Goal: Task Accomplishment & Management: Use online tool/utility

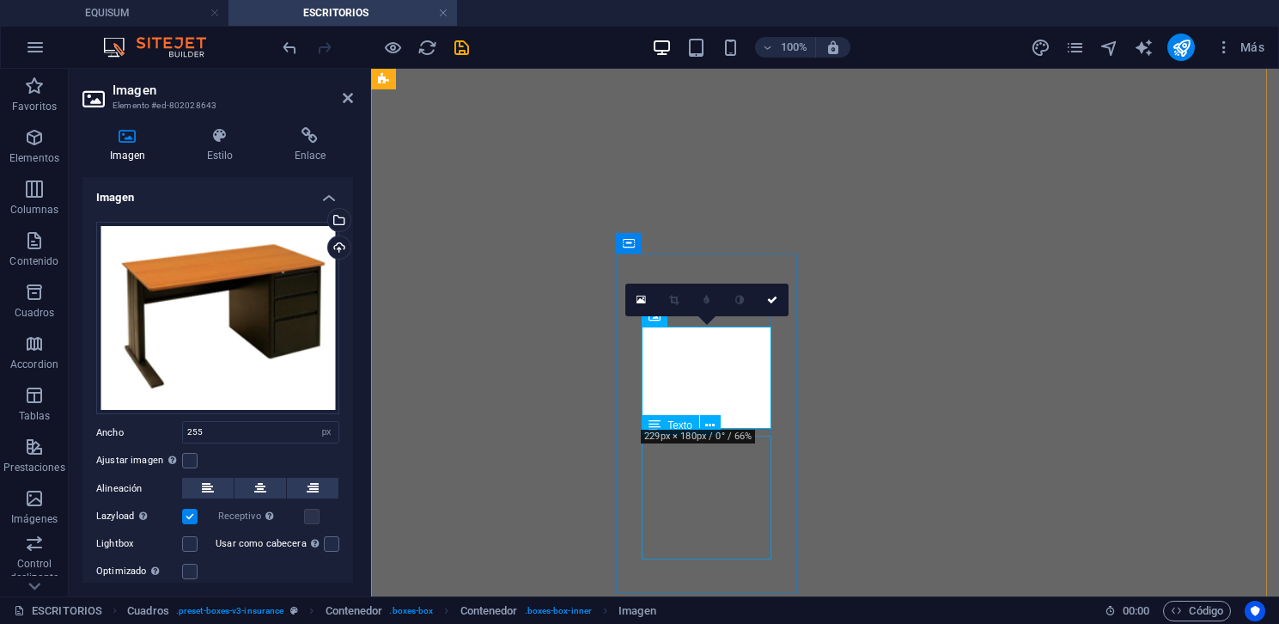
select select "px"
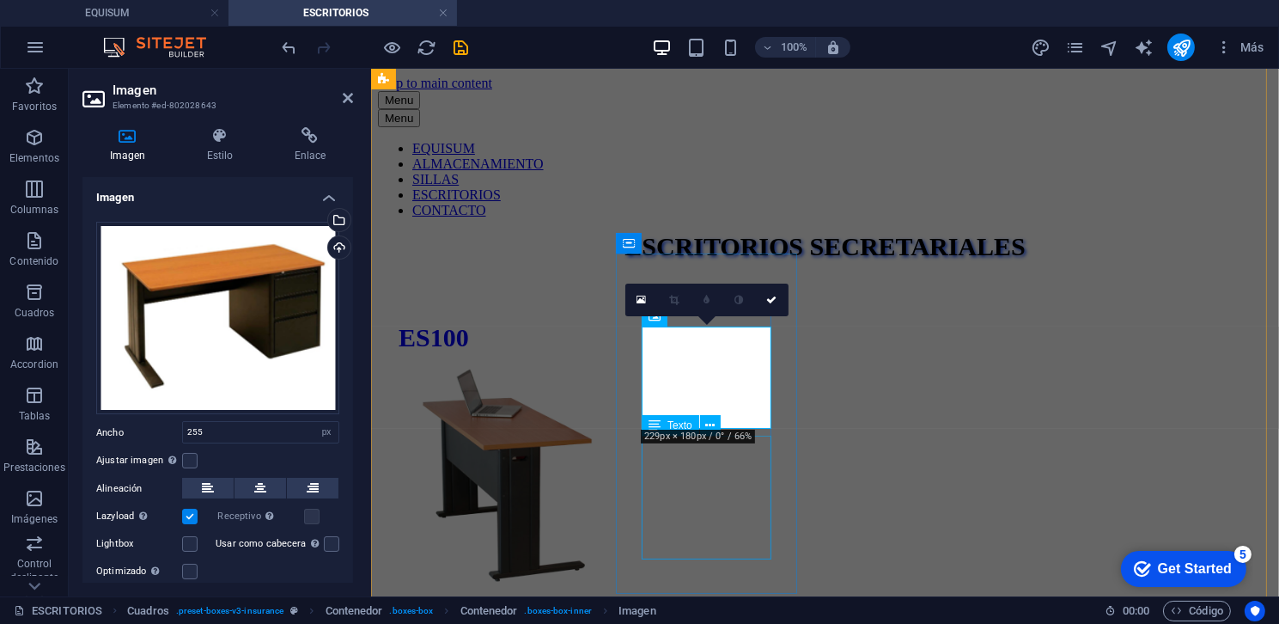
scroll to position [346, 0]
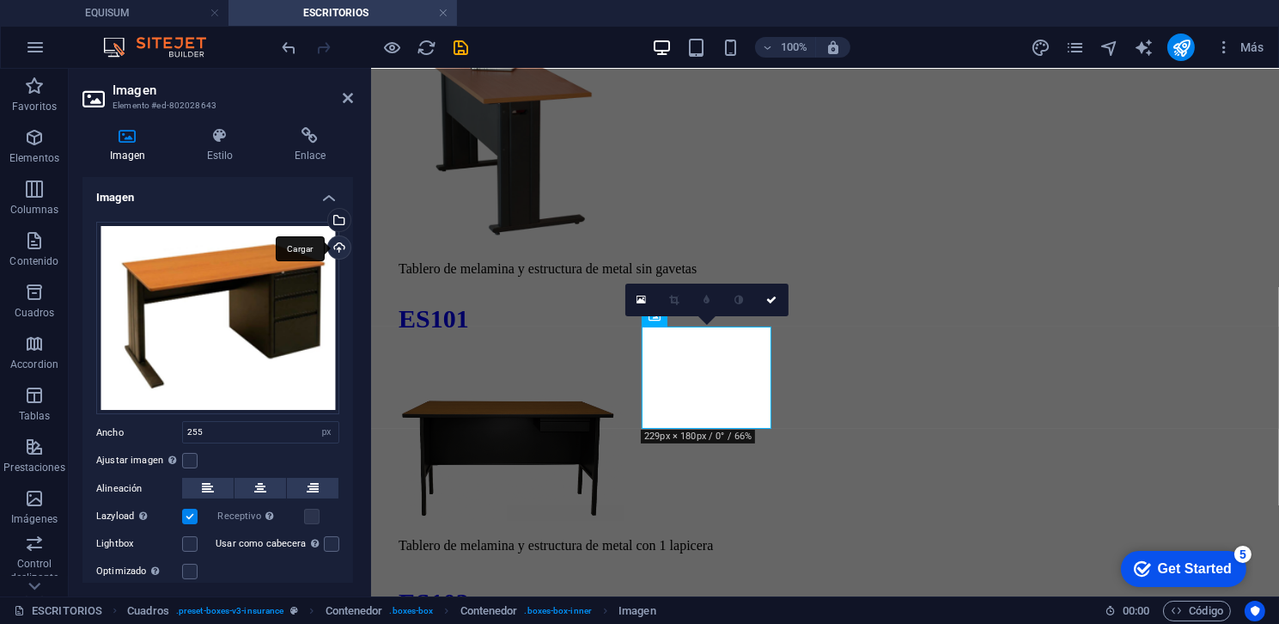
click at [338, 253] on div "Cargar" at bounding box center [338, 249] width 26 height 26
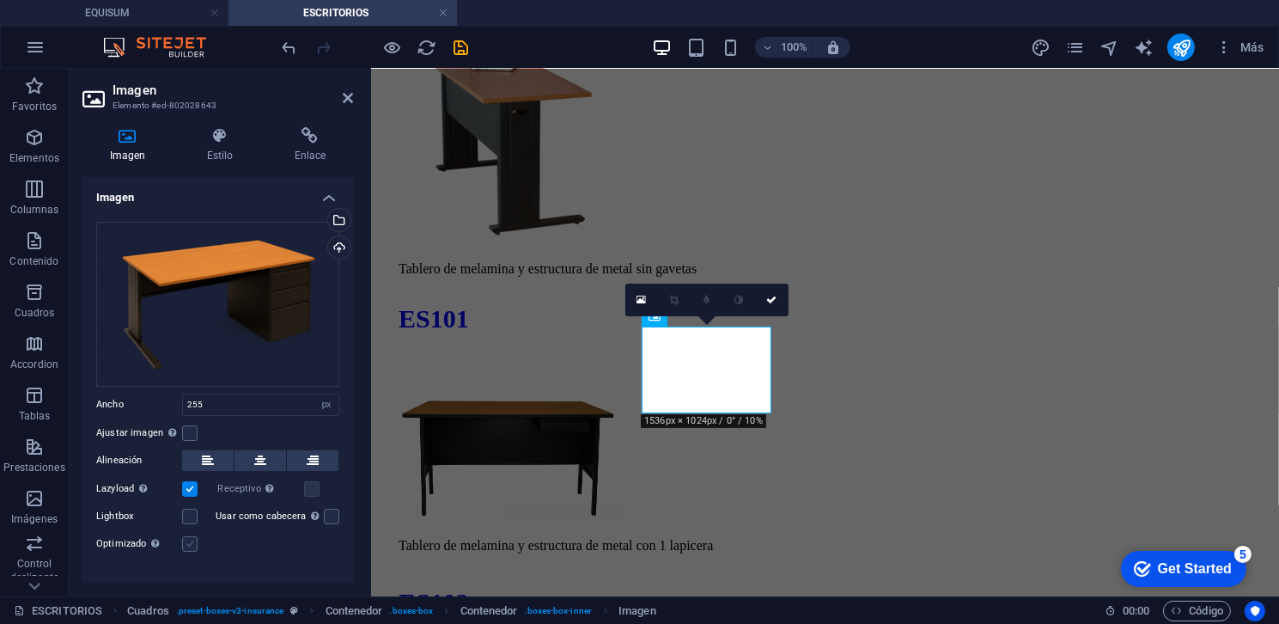
click at [194, 536] on label at bounding box center [189, 543] width 15 height 15
click at [0, 0] on input "Optimizado Las imágenes se comprimen para así mejorar la velocidad de las págin…" at bounding box center [0, 0] width 0 height 0
click at [198, 539] on div "Optimizado Las imágenes se comprimen para así mejorar la velocidad de las págin…" at bounding box center [217, 543] width 243 height 21
click at [195, 540] on label at bounding box center [189, 543] width 15 height 15
click at [0, 0] on input "Optimizado Las imágenes se comprimen para así mejorar la velocidad de las págin…" at bounding box center [0, 0] width 0 height 0
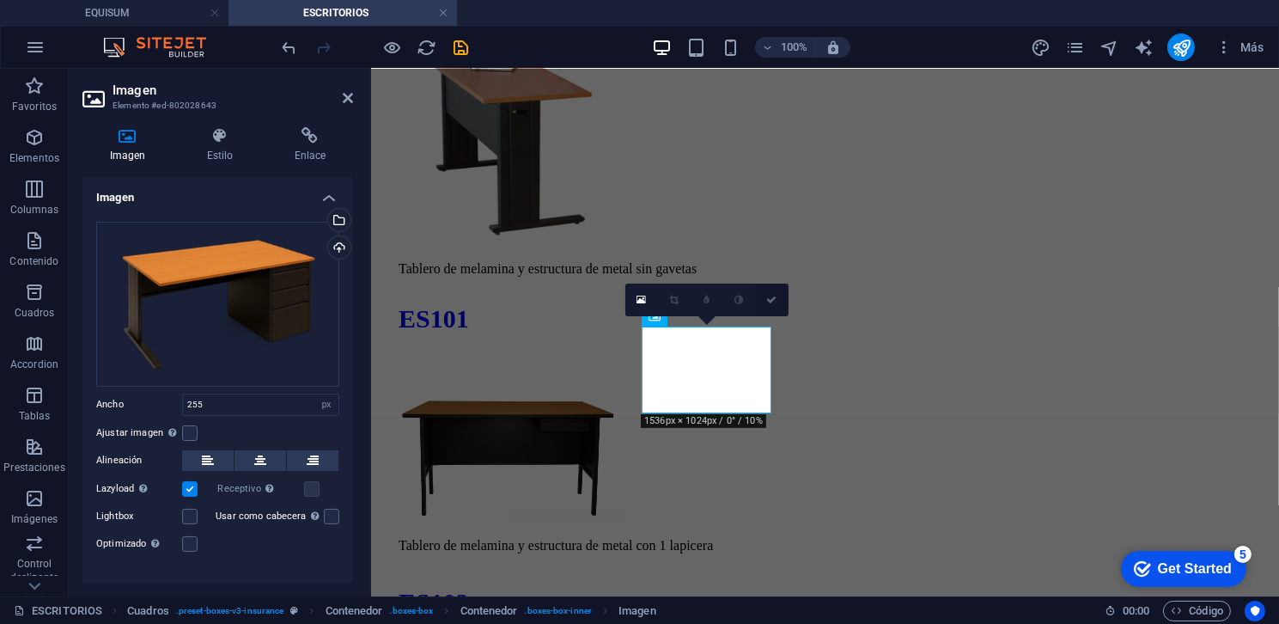
click at [776, 297] on icon at bounding box center [772, 300] width 10 height 10
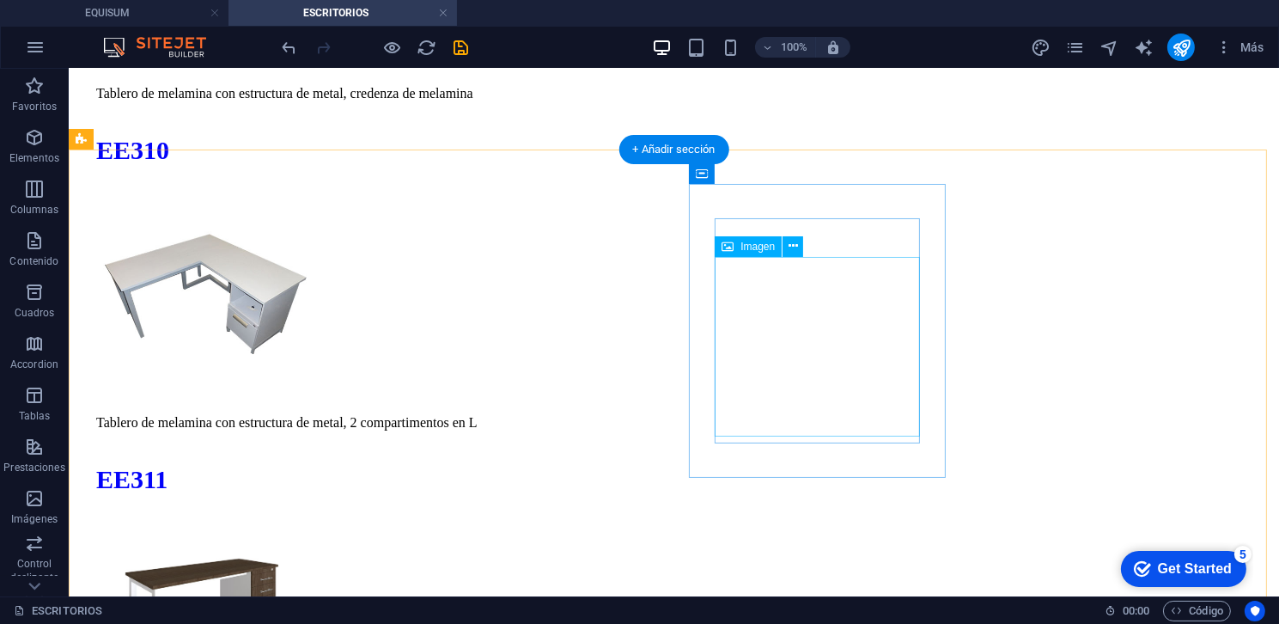
scroll to position [7295, 0]
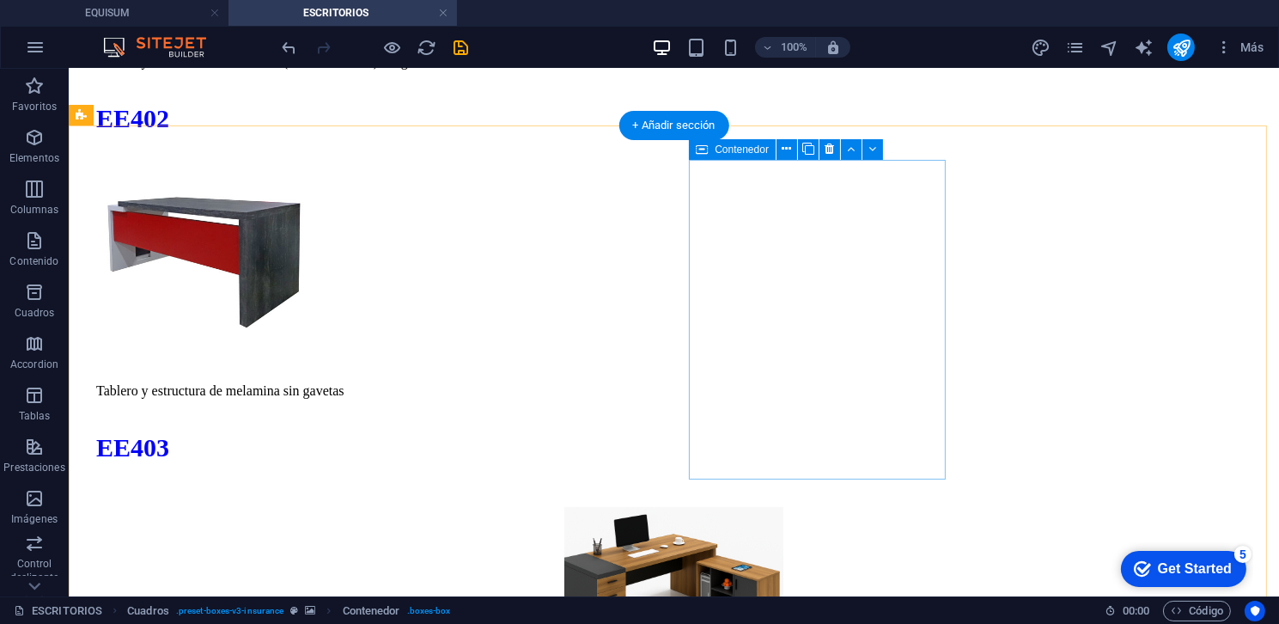
scroll to position [8820, 0]
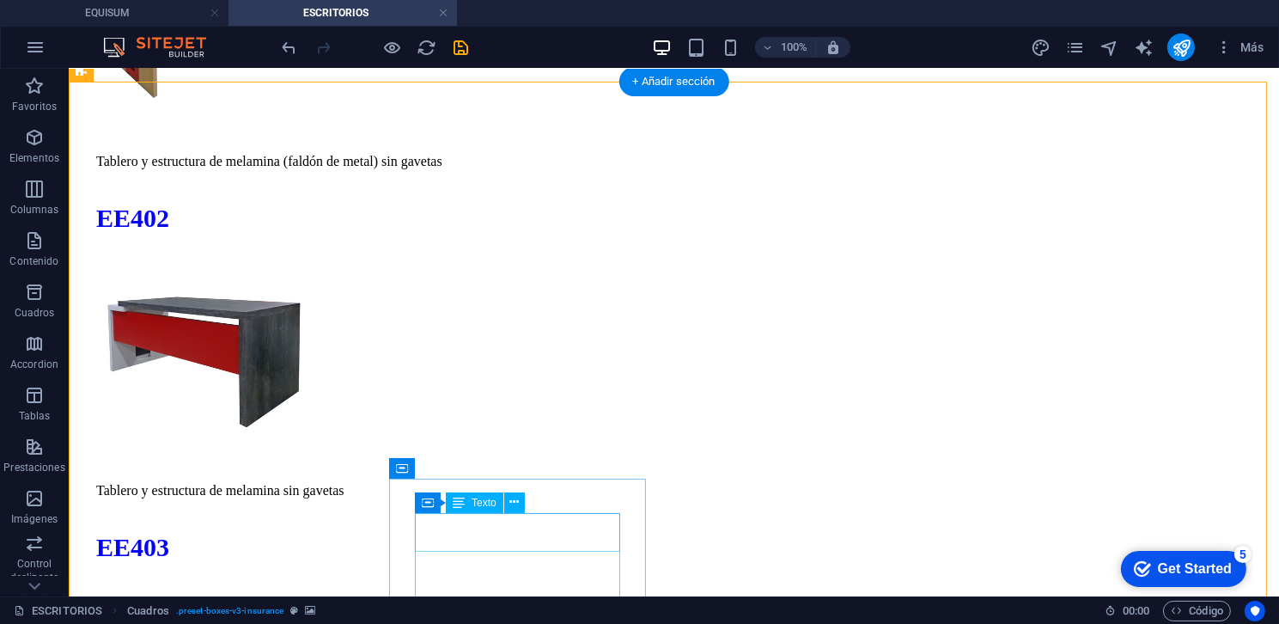
scroll to position [8477, 0]
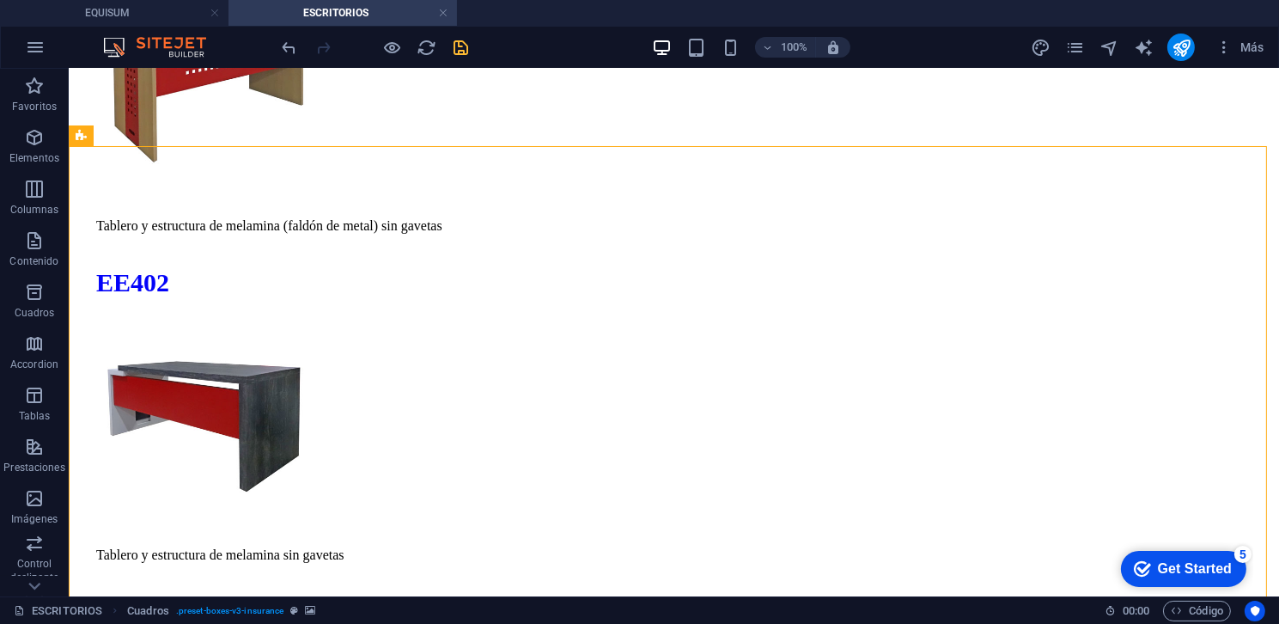
click at [460, 46] on icon "save" at bounding box center [462, 48] width 20 height 20
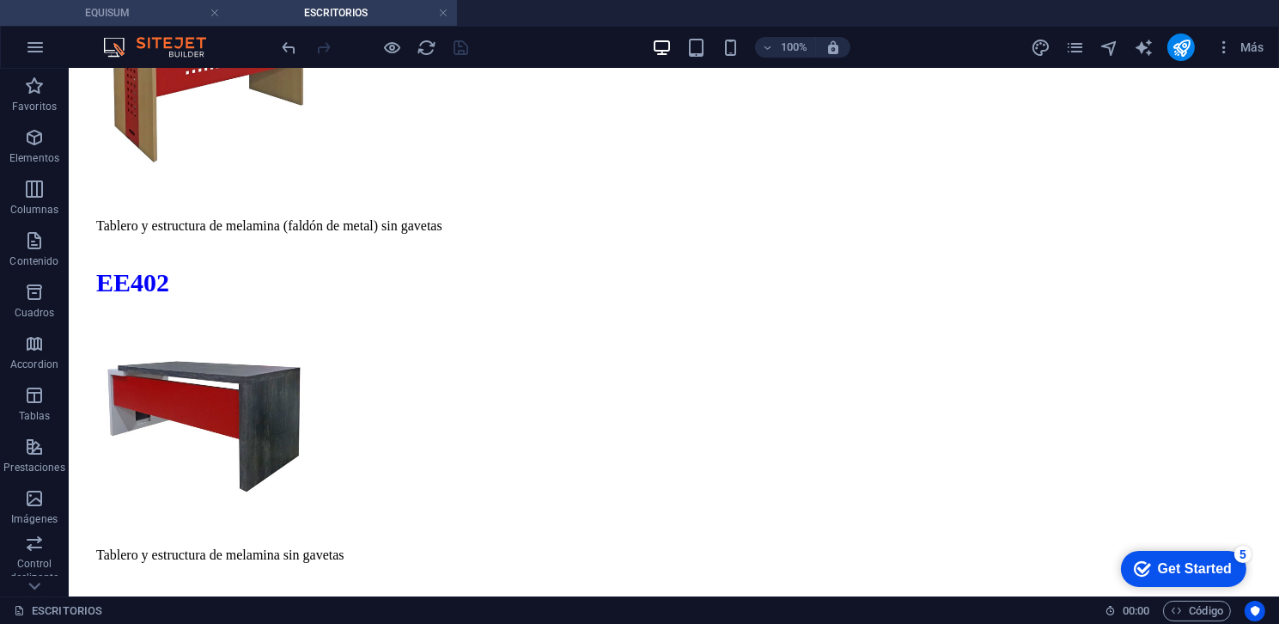
click at [123, 3] on h4 "EQUISUM" at bounding box center [114, 12] width 228 height 19
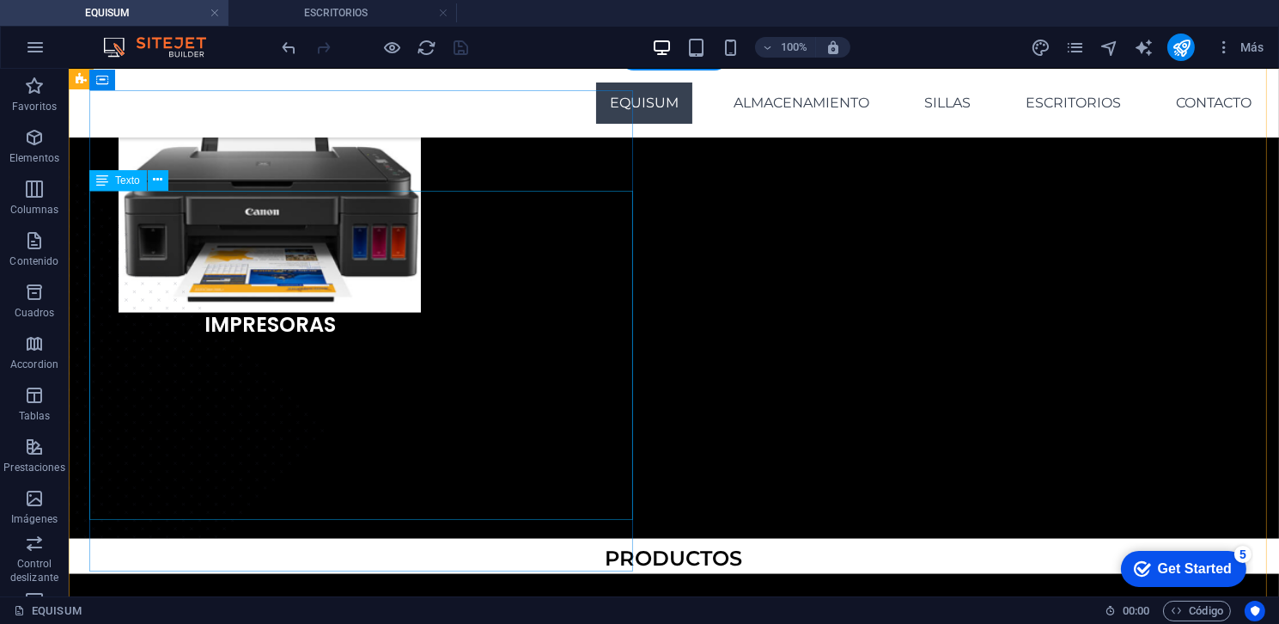
scroll to position [3927, 0]
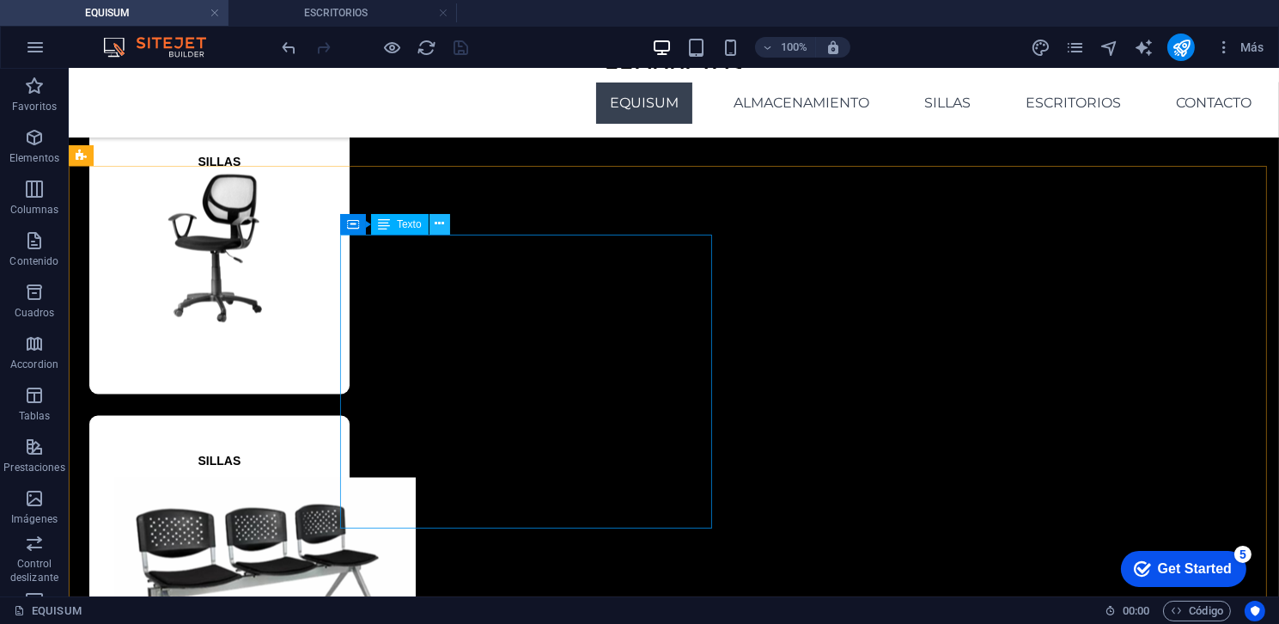
click at [431, 226] on button at bounding box center [439, 224] width 21 height 21
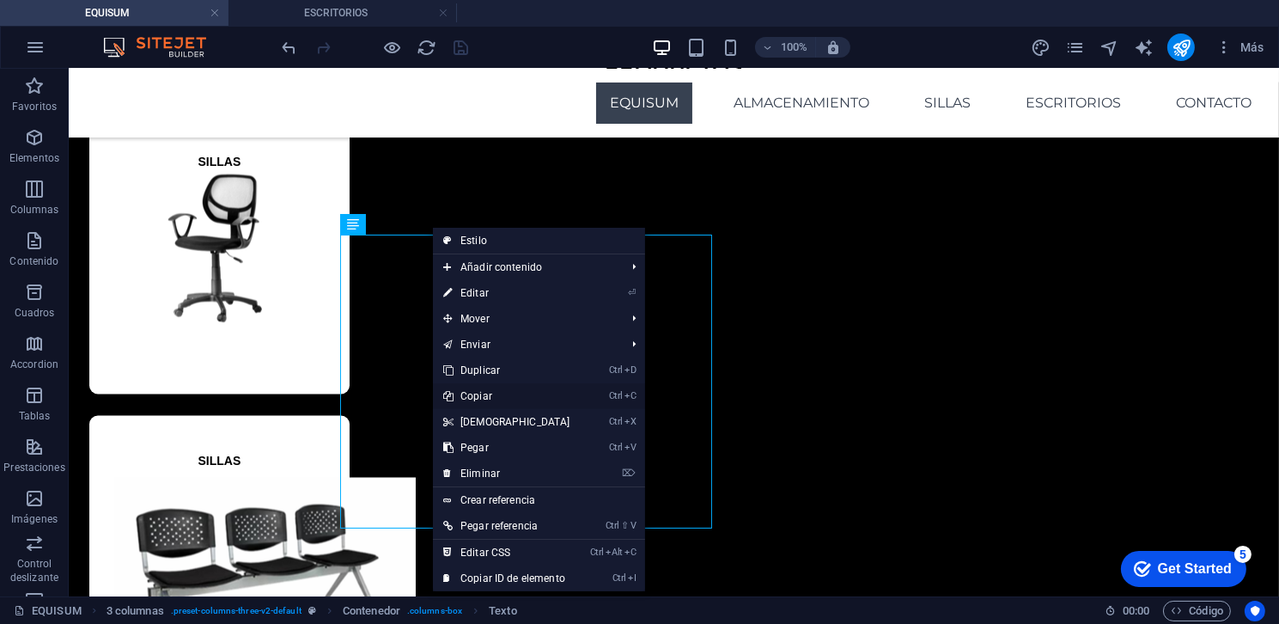
click at [493, 399] on link "Ctrl C Copiar" at bounding box center [507, 396] width 148 height 26
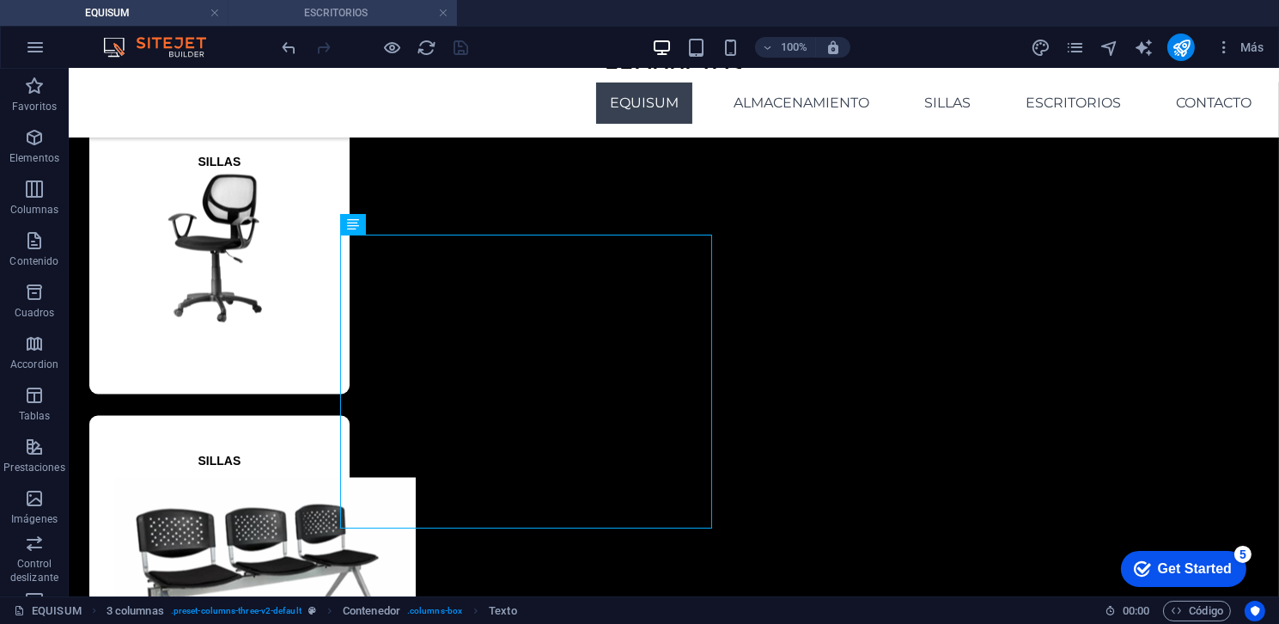
click at [341, 22] on li "ESCRITORIOS" at bounding box center [342, 13] width 228 height 26
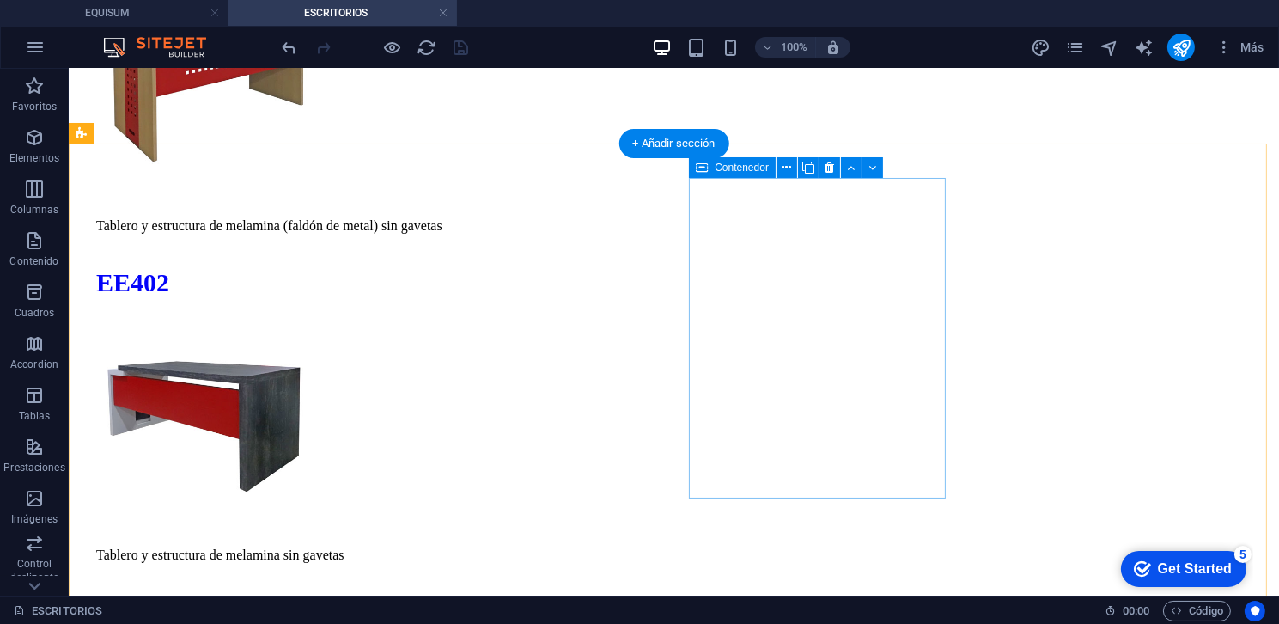
scroll to position [8820, 0]
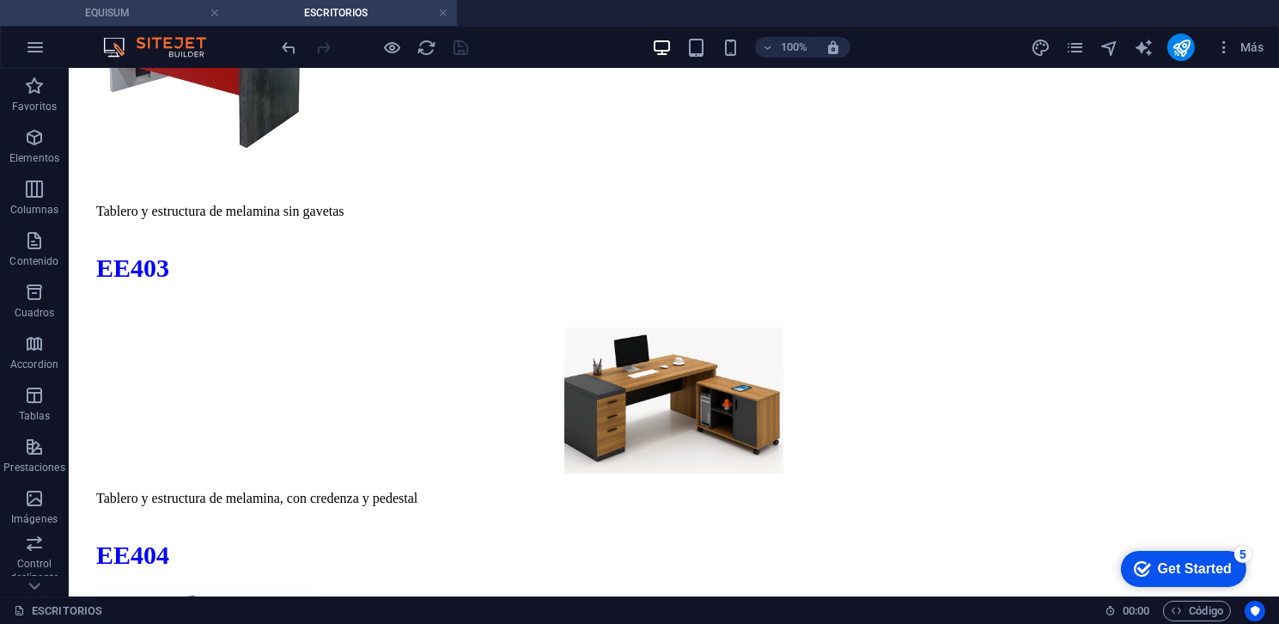
click at [169, 13] on h4 "EQUISUM" at bounding box center [114, 12] width 228 height 19
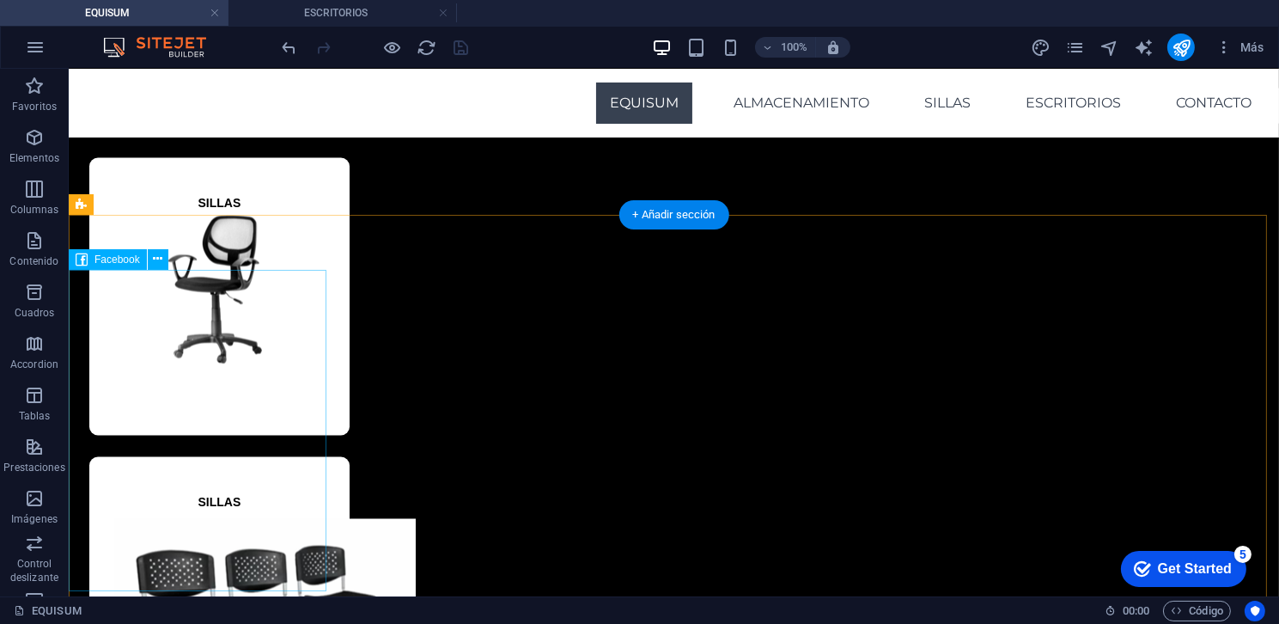
scroll to position [3841, 0]
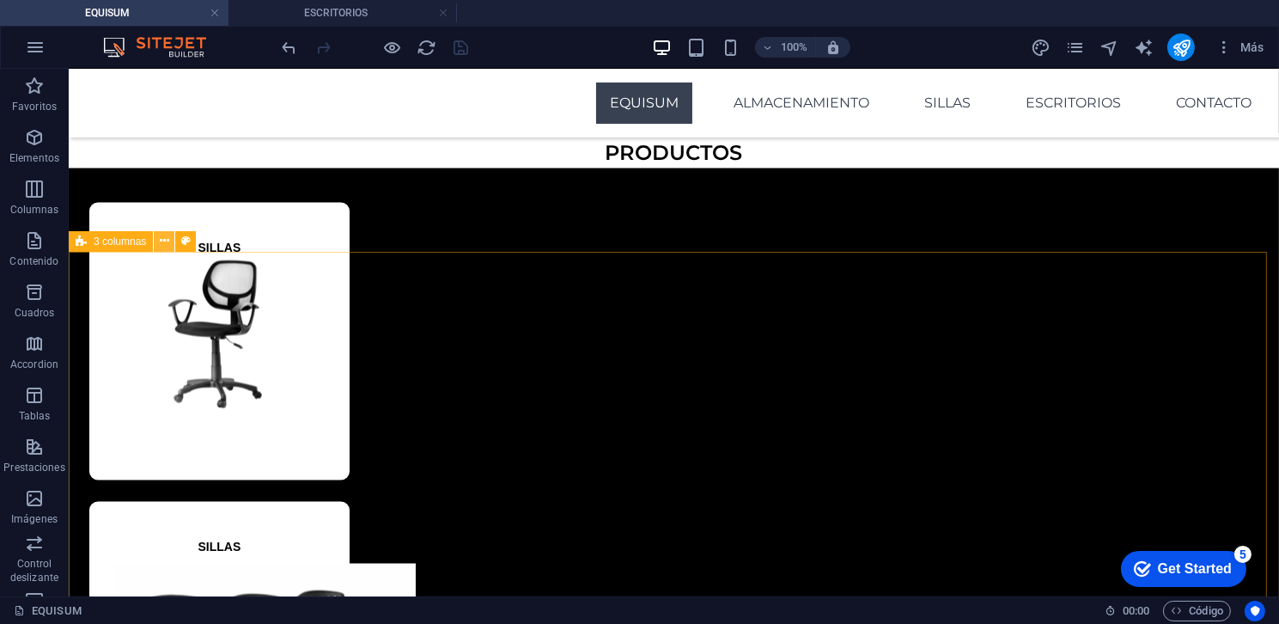
click at [160, 241] on icon at bounding box center [164, 241] width 9 height 18
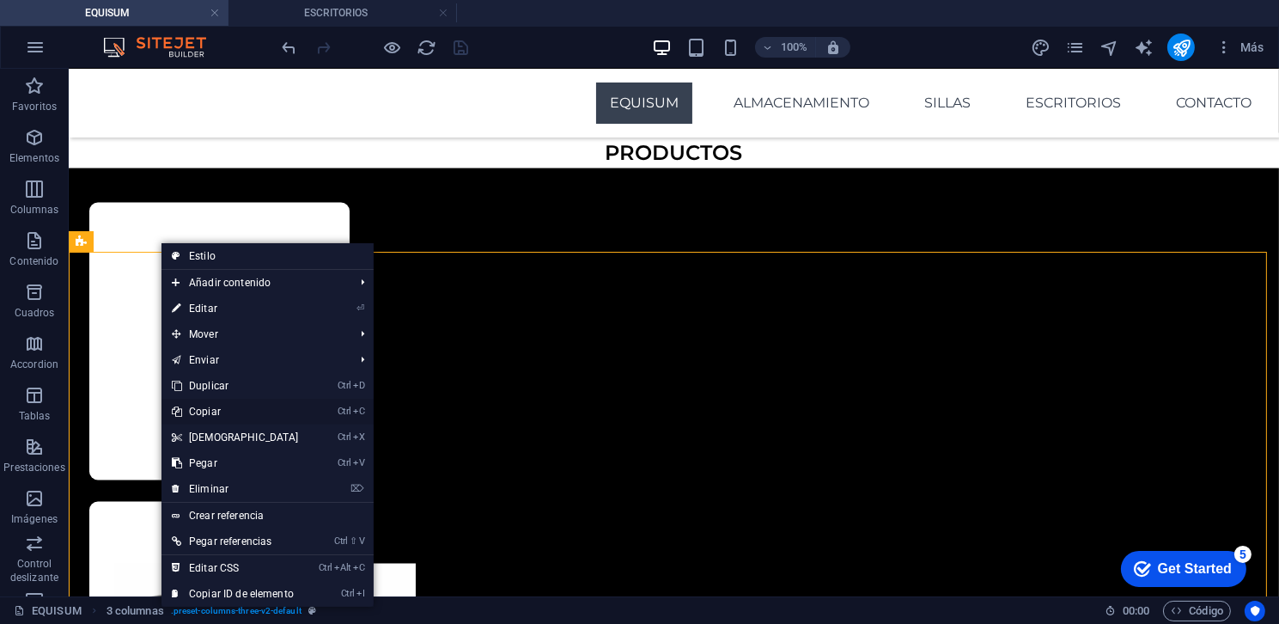
click at [214, 408] on link "Ctrl C Copiar" at bounding box center [235, 412] width 148 height 26
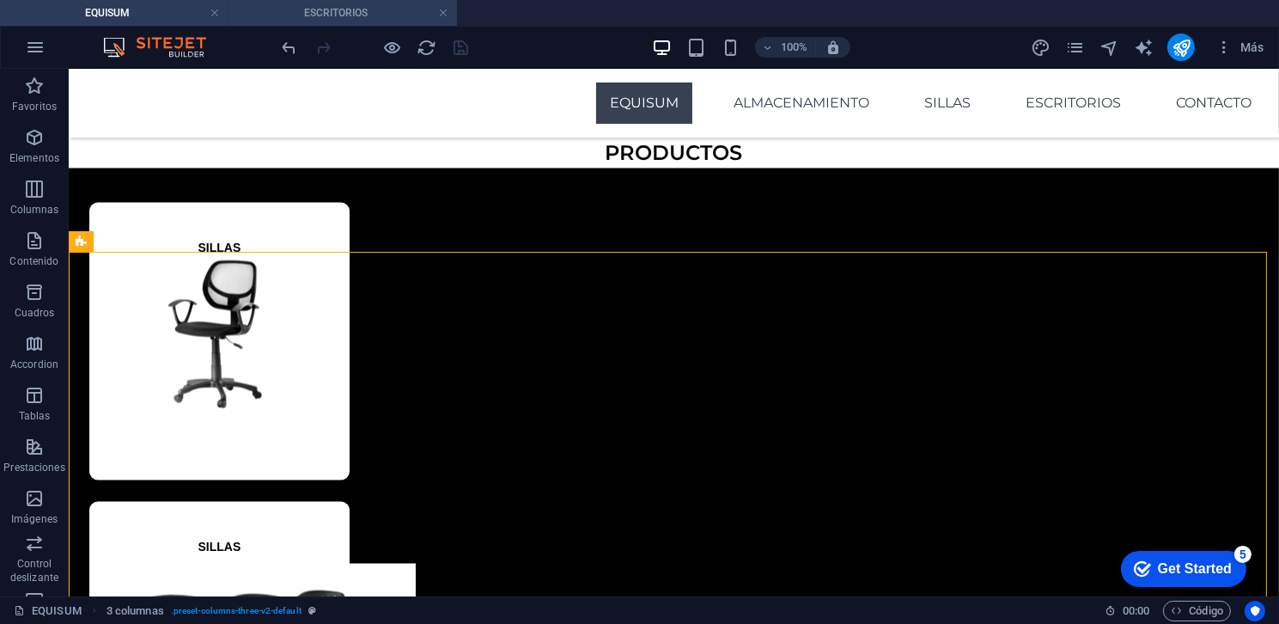
click at [344, 9] on h4 "ESCRITORIOS" at bounding box center [342, 12] width 228 height 19
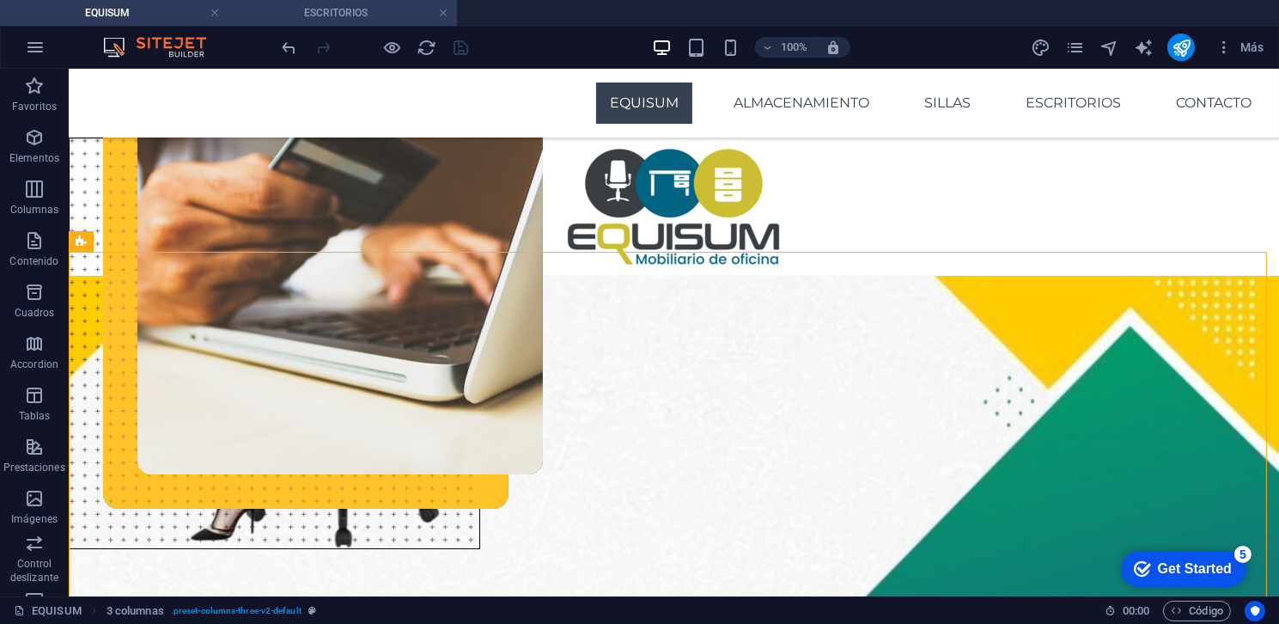
scroll to position [8820, 0]
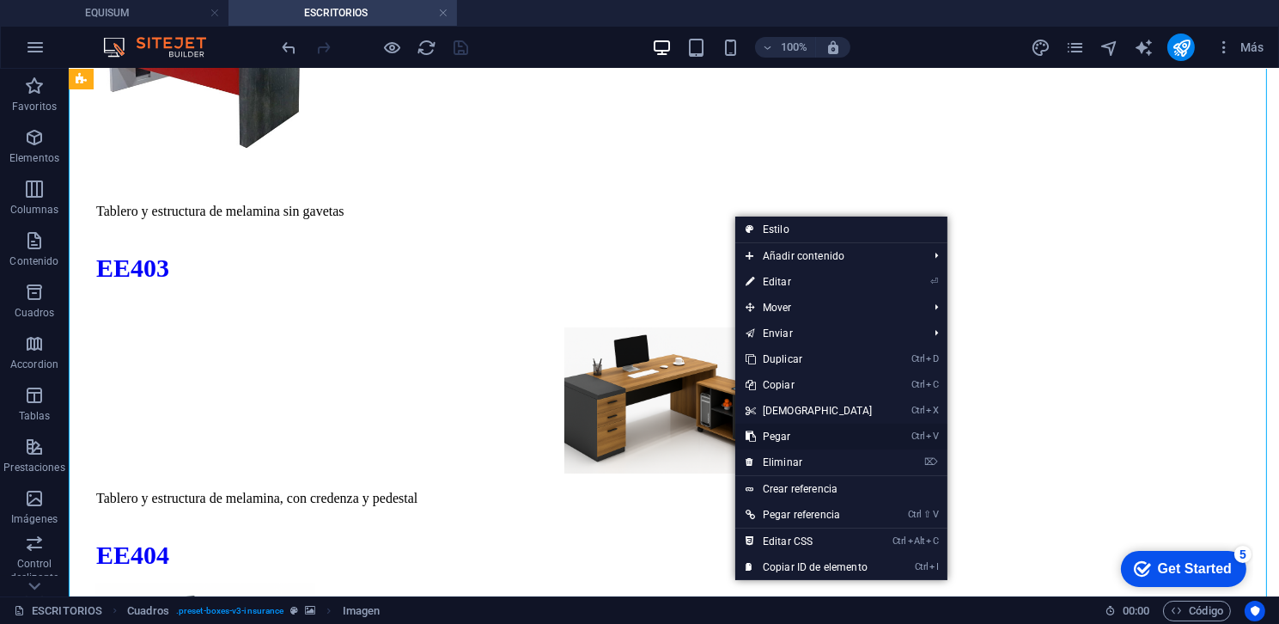
click at [807, 434] on link "Ctrl V Pegar" at bounding box center [809, 436] width 148 height 26
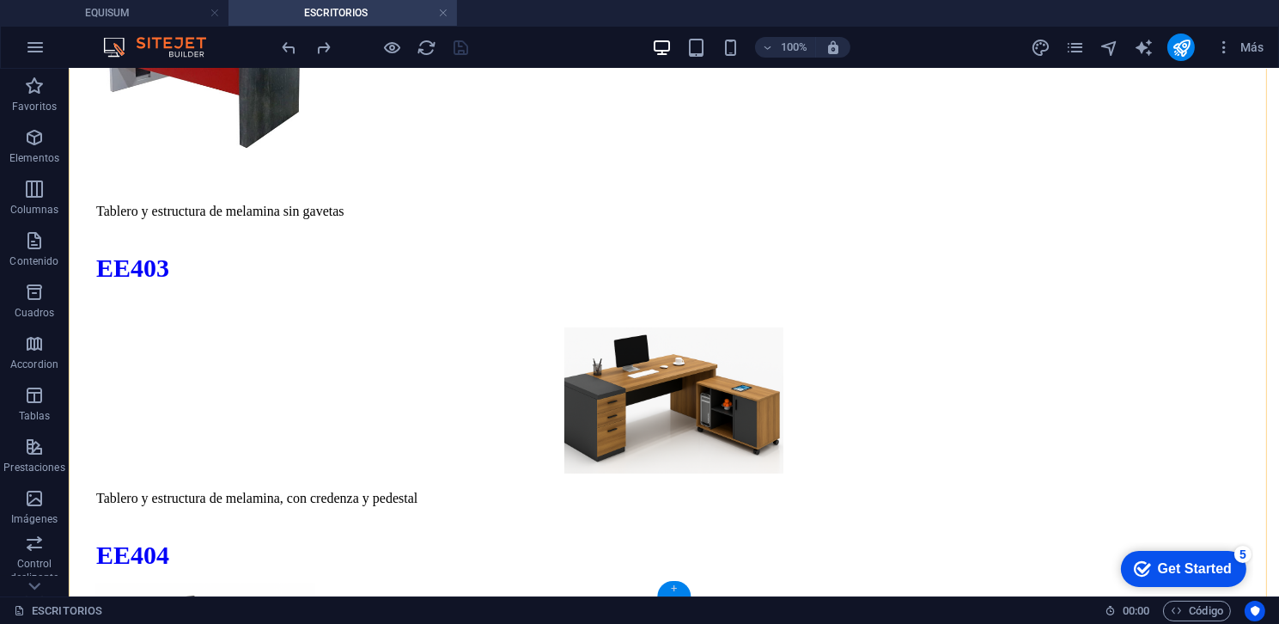
drag, startPoint x: 604, startPoint y: 527, endPoint x: 663, endPoint y: 588, distance: 85.0
click at [663, 588] on div "+" at bounding box center [674, 588] width 34 height 15
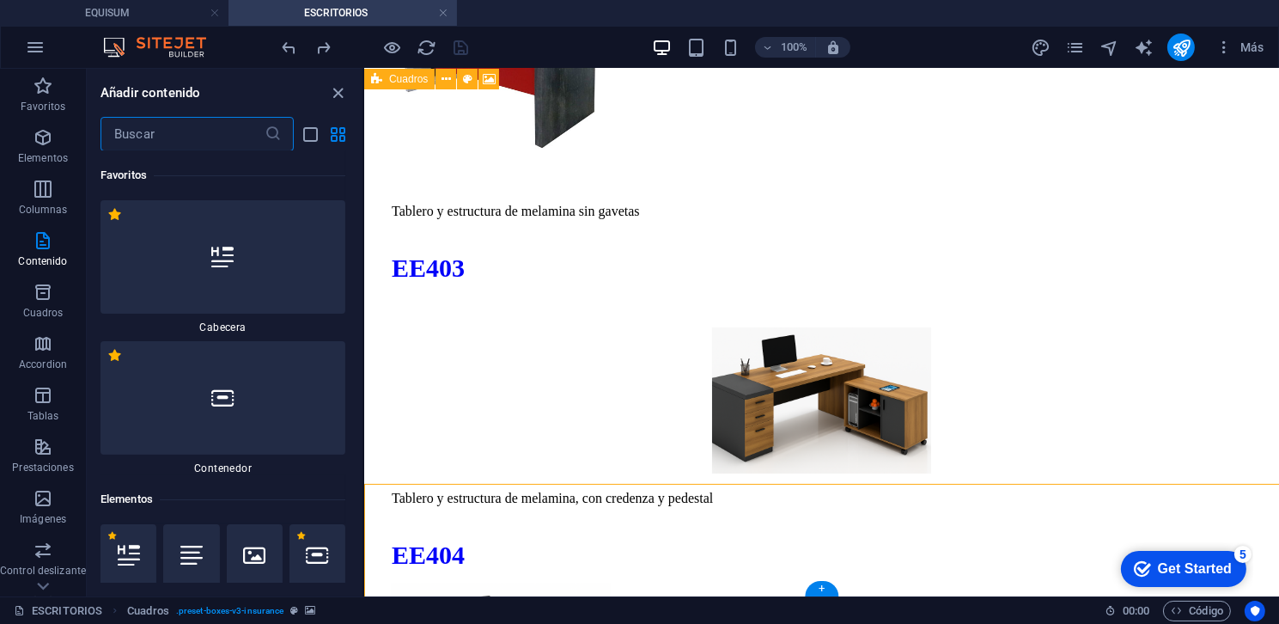
scroll to position [8139, 0]
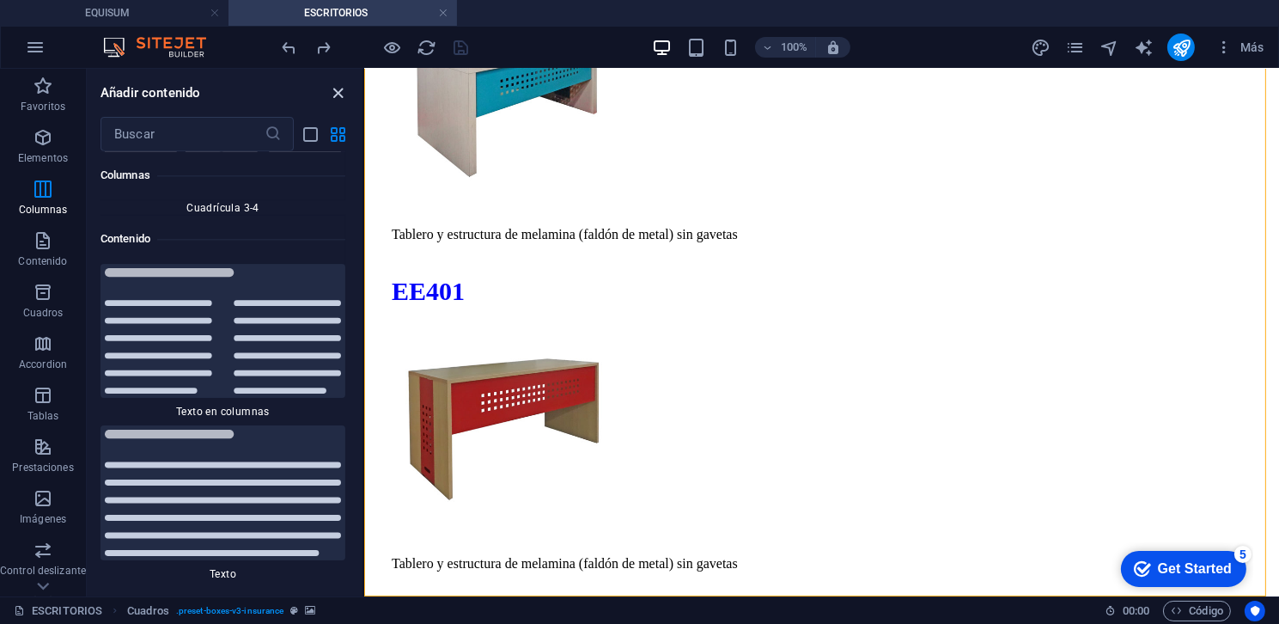
click at [334, 100] on icon "close panel" at bounding box center [339, 93] width 20 height 20
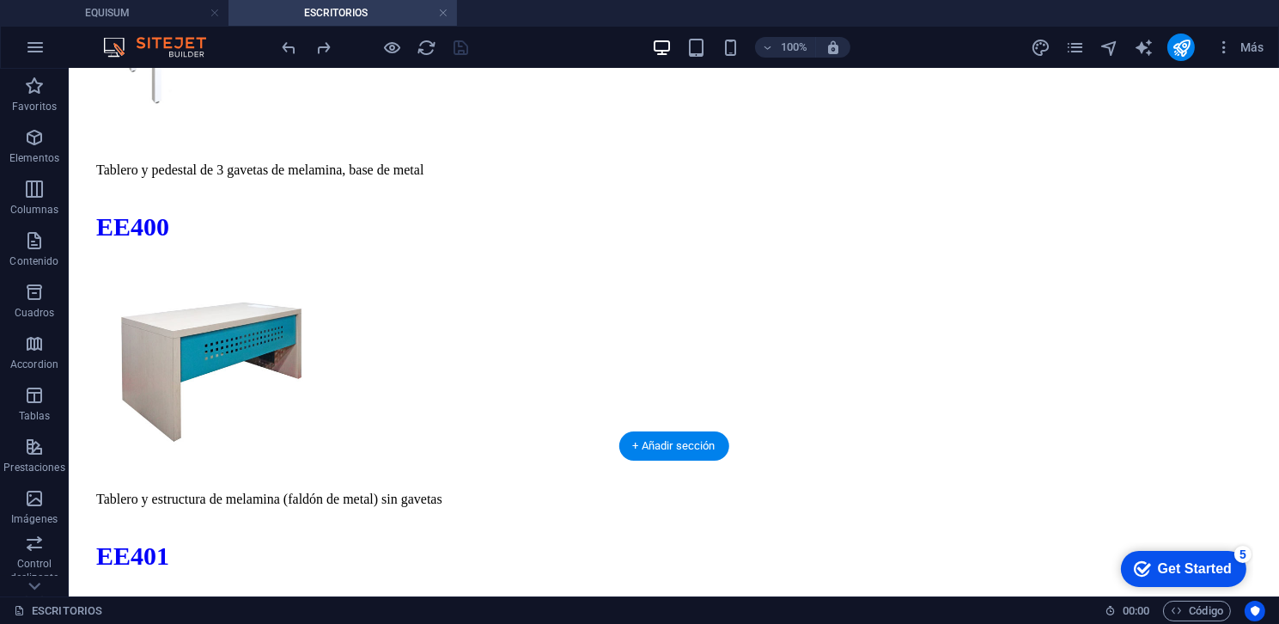
scroll to position [8139, 0]
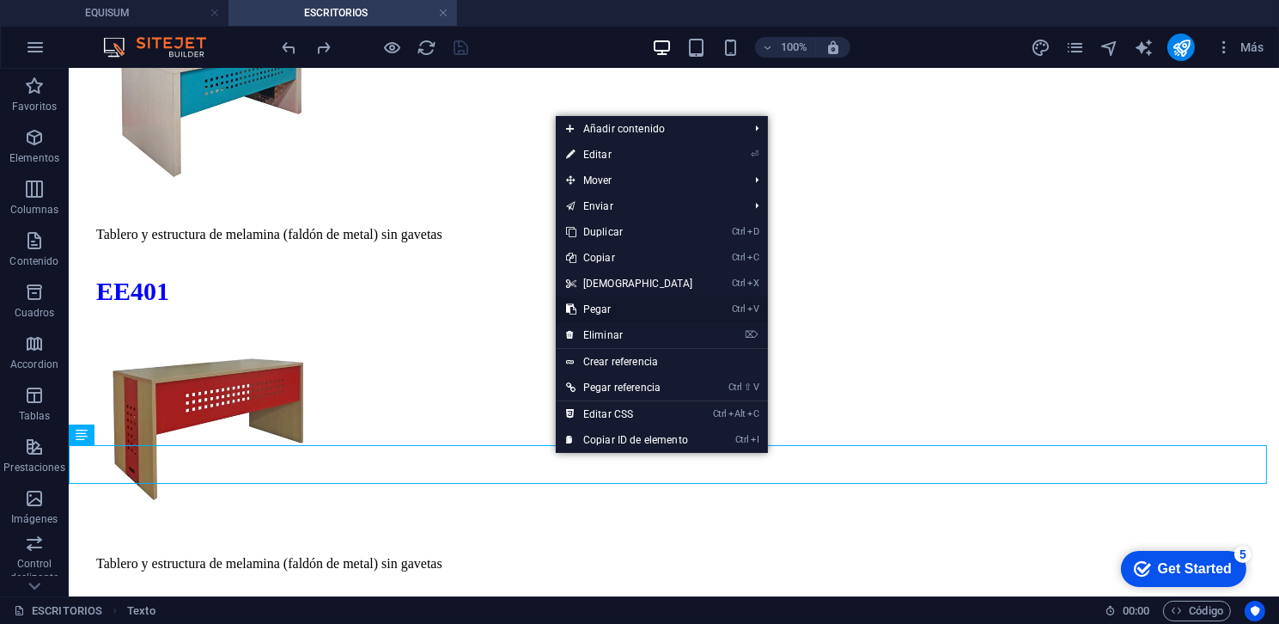
click at [606, 309] on link "Ctrl V Pegar" at bounding box center [630, 309] width 148 height 26
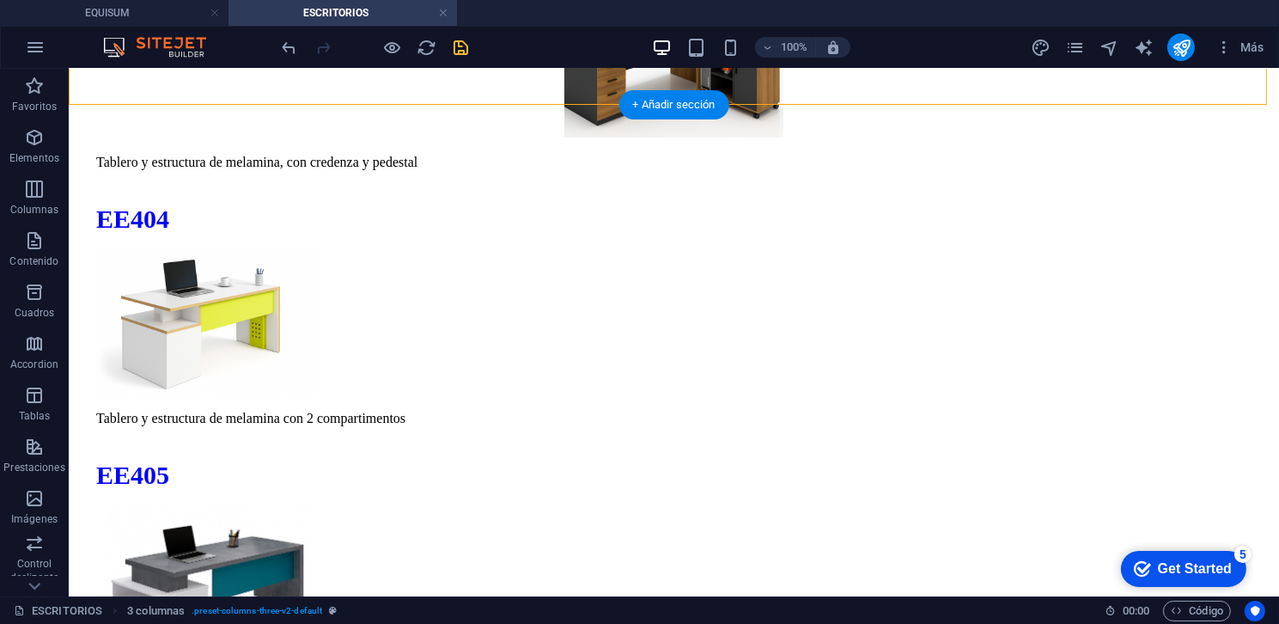
scroll to position [9251, 0]
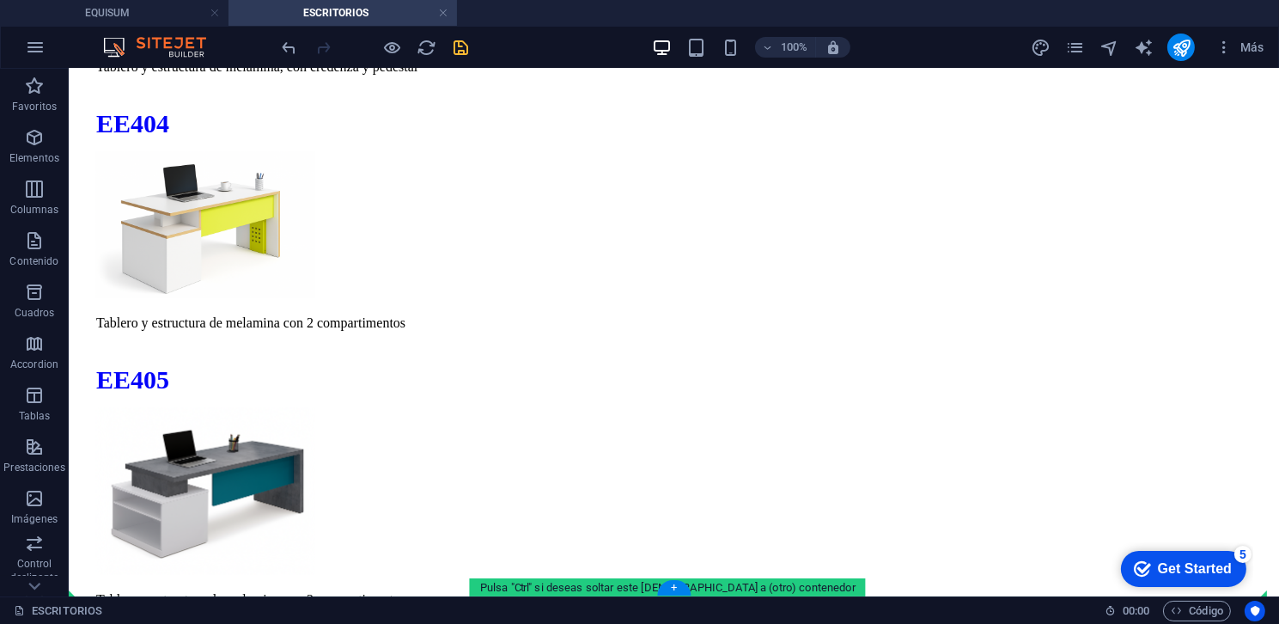
drag, startPoint x: 199, startPoint y: 369, endPoint x: 226, endPoint y: 558, distance: 190.8
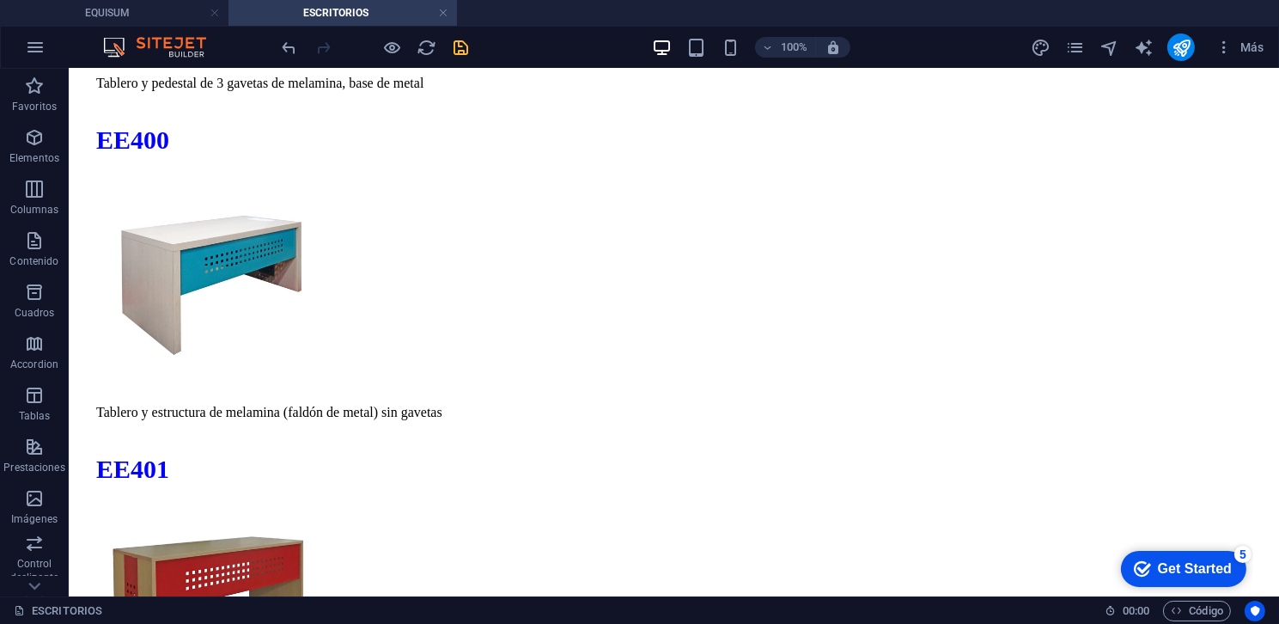
scroll to position [7963, 0]
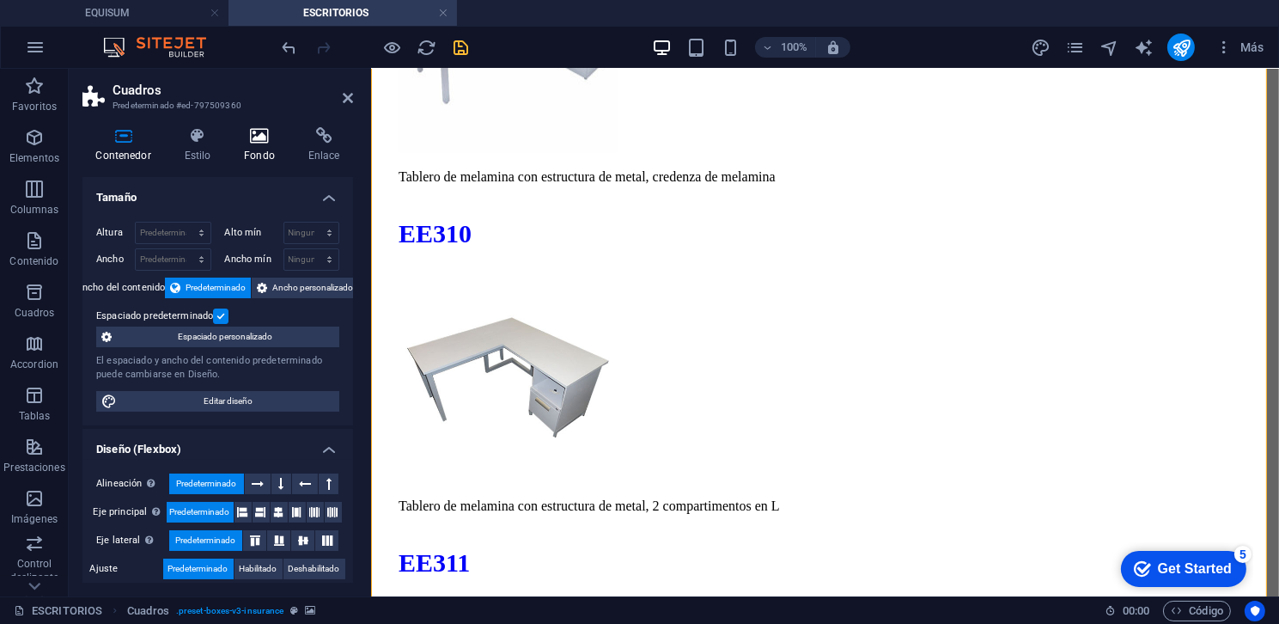
click at [242, 141] on icon at bounding box center [260, 135] width 58 height 17
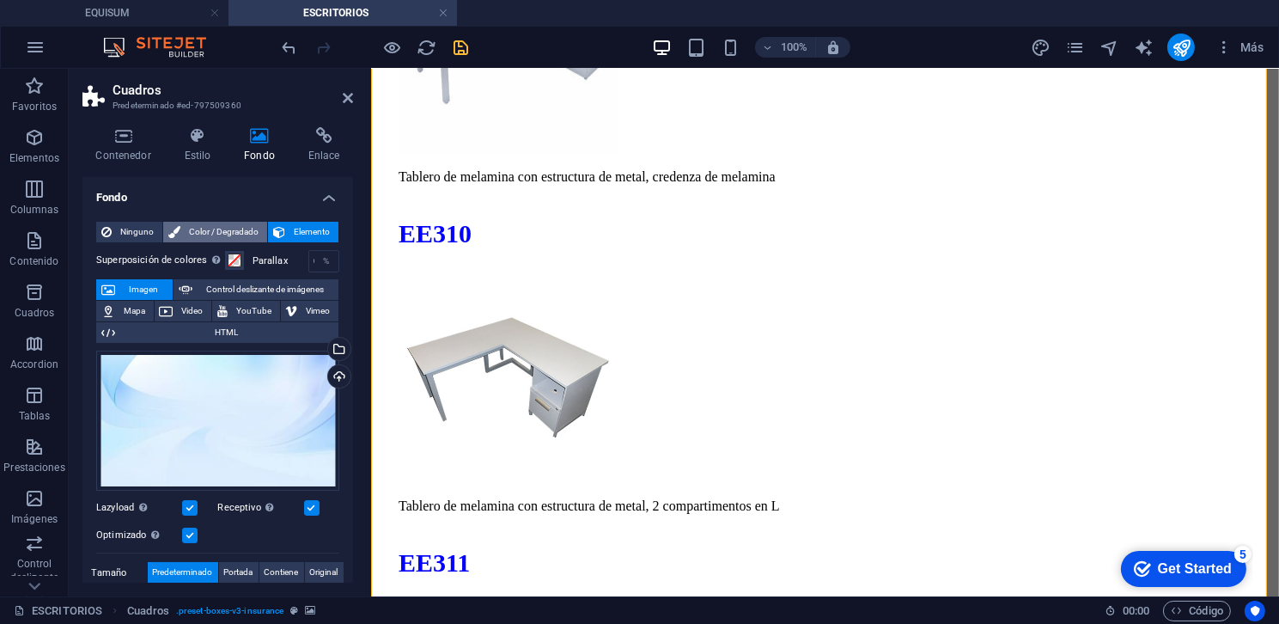
click at [198, 233] on span "Color / Degradado" at bounding box center [224, 232] width 76 height 21
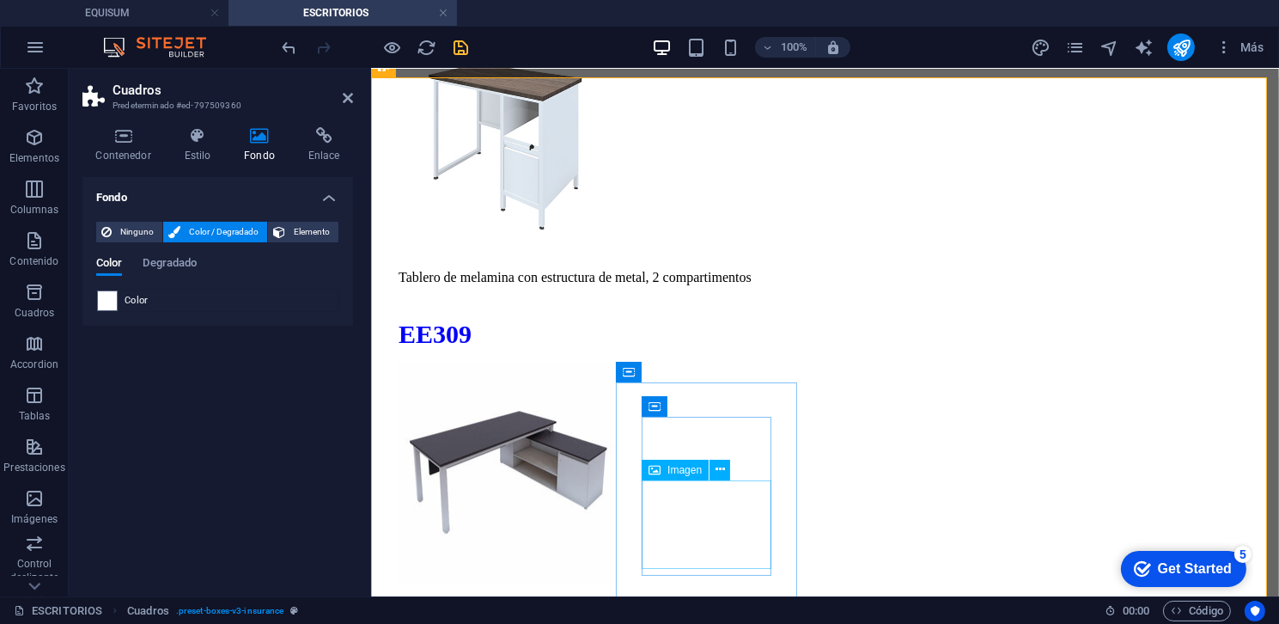
scroll to position [6780, 0]
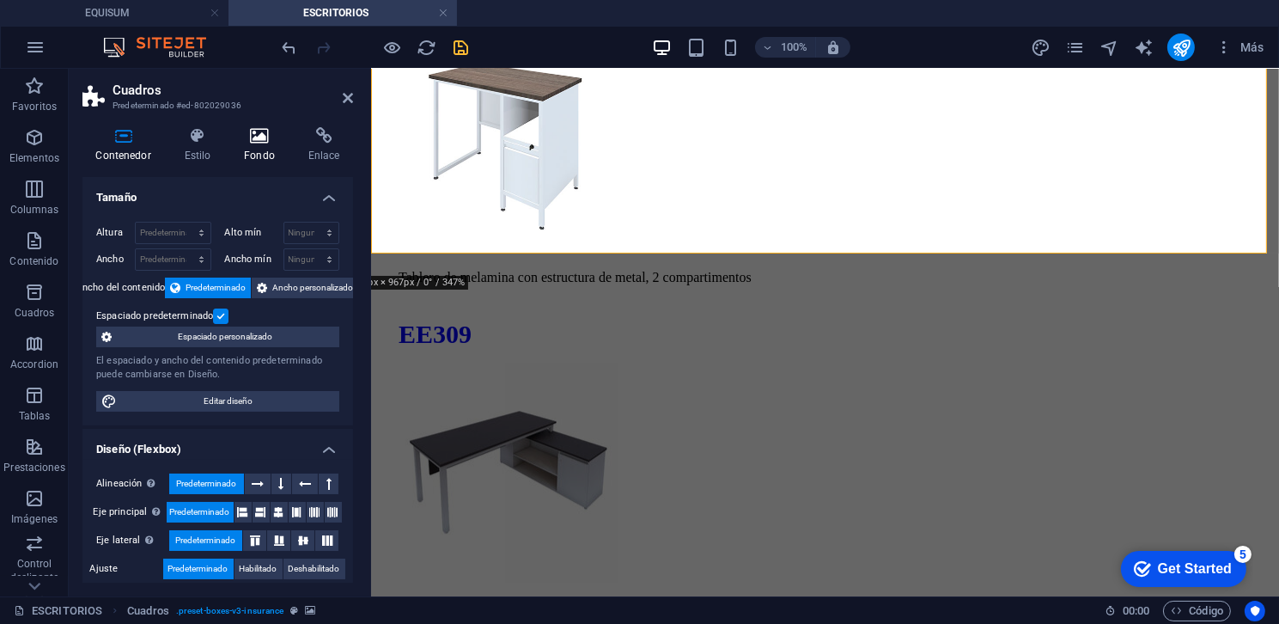
click at [249, 156] on h4 "Fondo" at bounding box center [263, 145] width 64 height 36
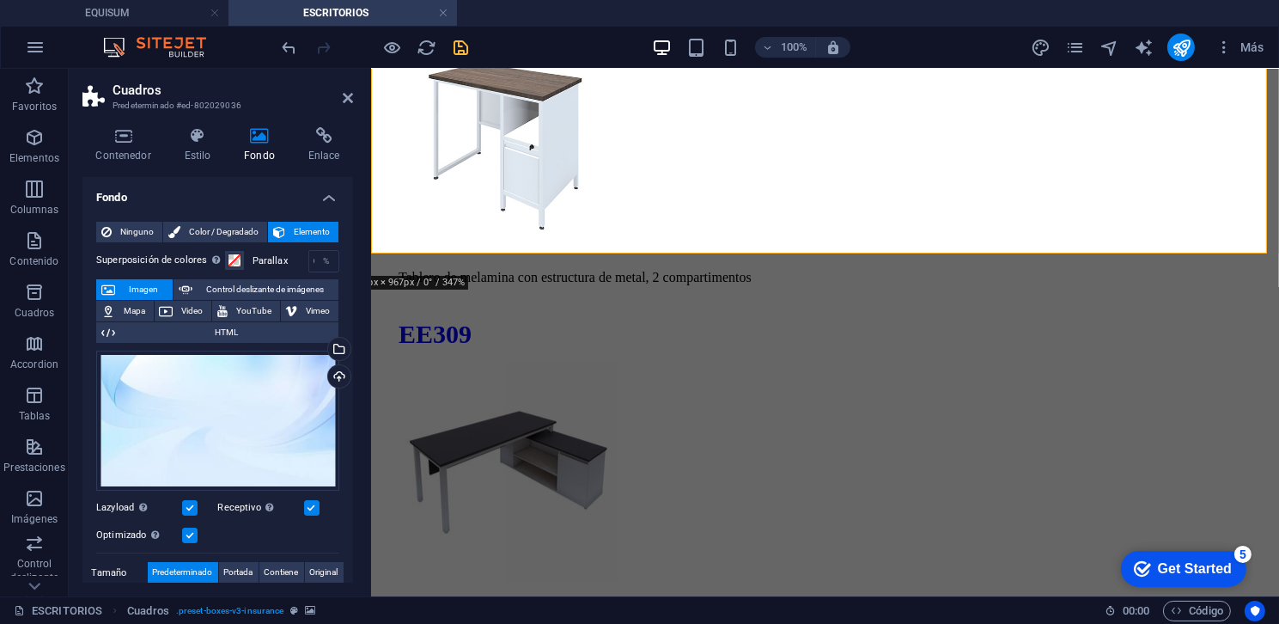
click at [207, 216] on div "Ninguno Color / Degradado Elemento Estirar fondo a ancho completo Superposición…" at bounding box center [217, 522] width 271 height 628
click at [214, 228] on span "Color / Degradado" at bounding box center [224, 232] width 76 height 21
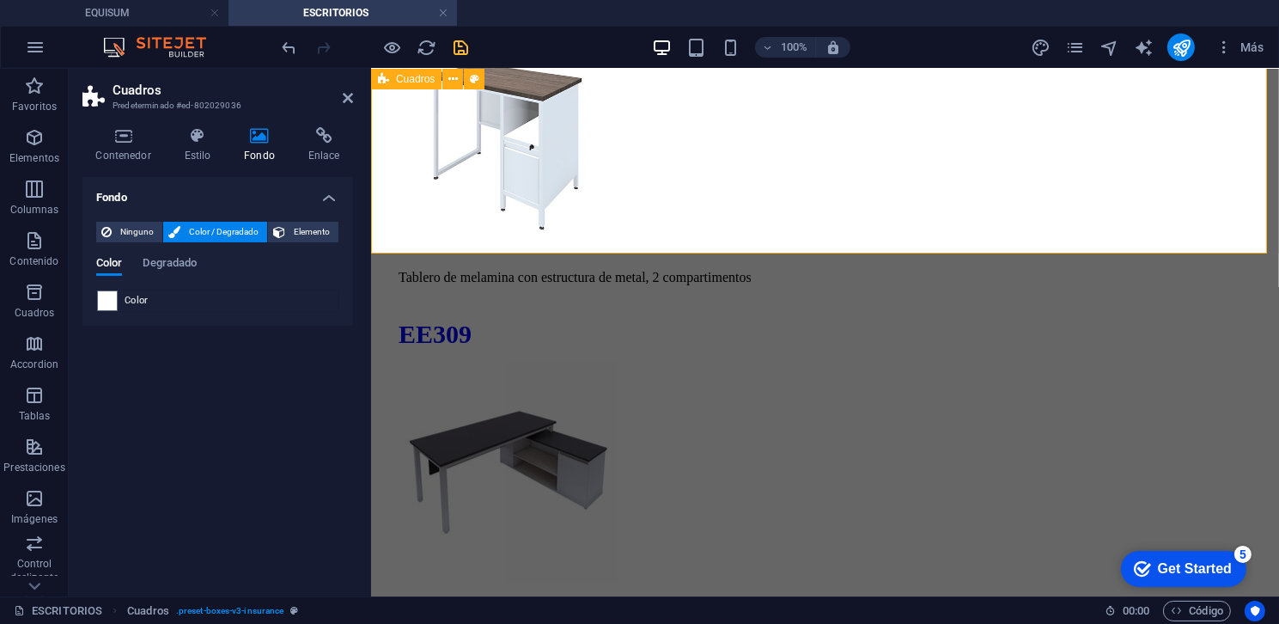
click at [349, 103] on icon at bounding box center [348, 98] width 10 height 14
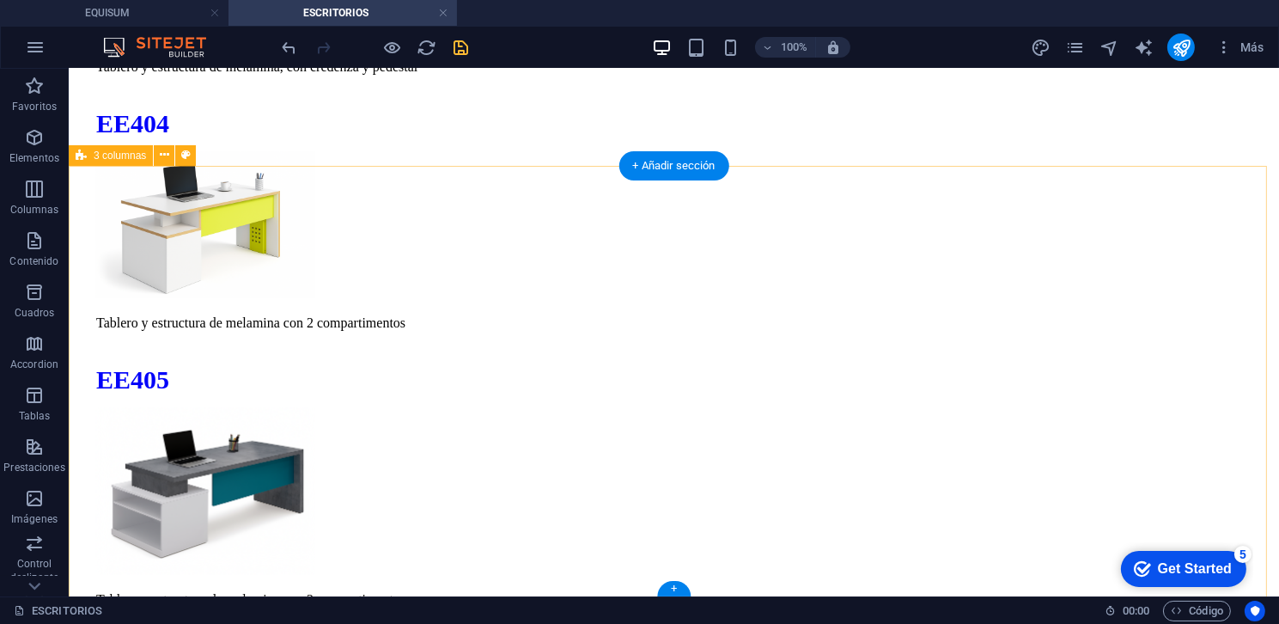
scroll to position [8994, 0]
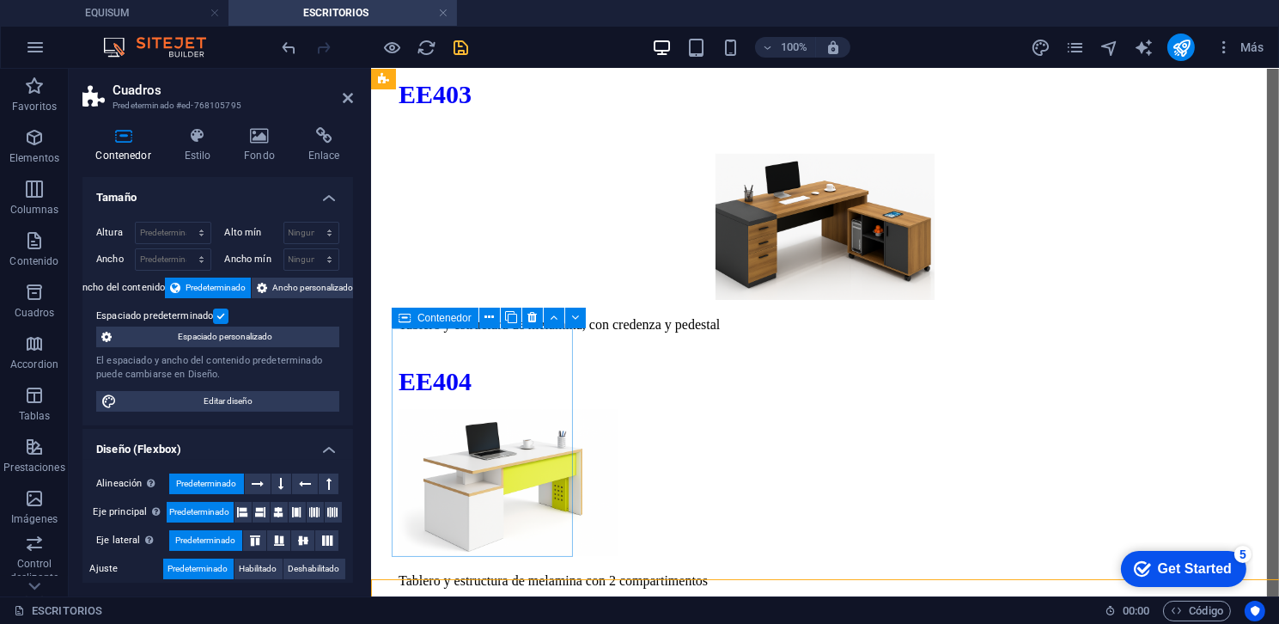
scroll to position [8044, 0]
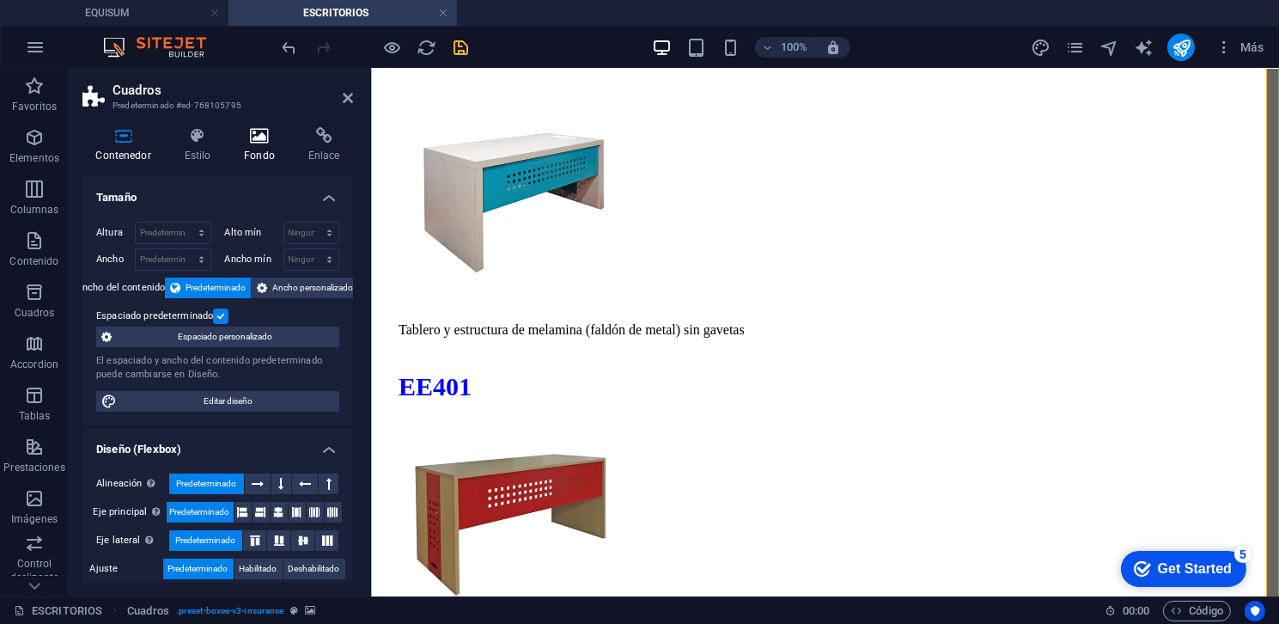
click at [245, 140] on icon at bounding box center [260, 135] width 58 height 17
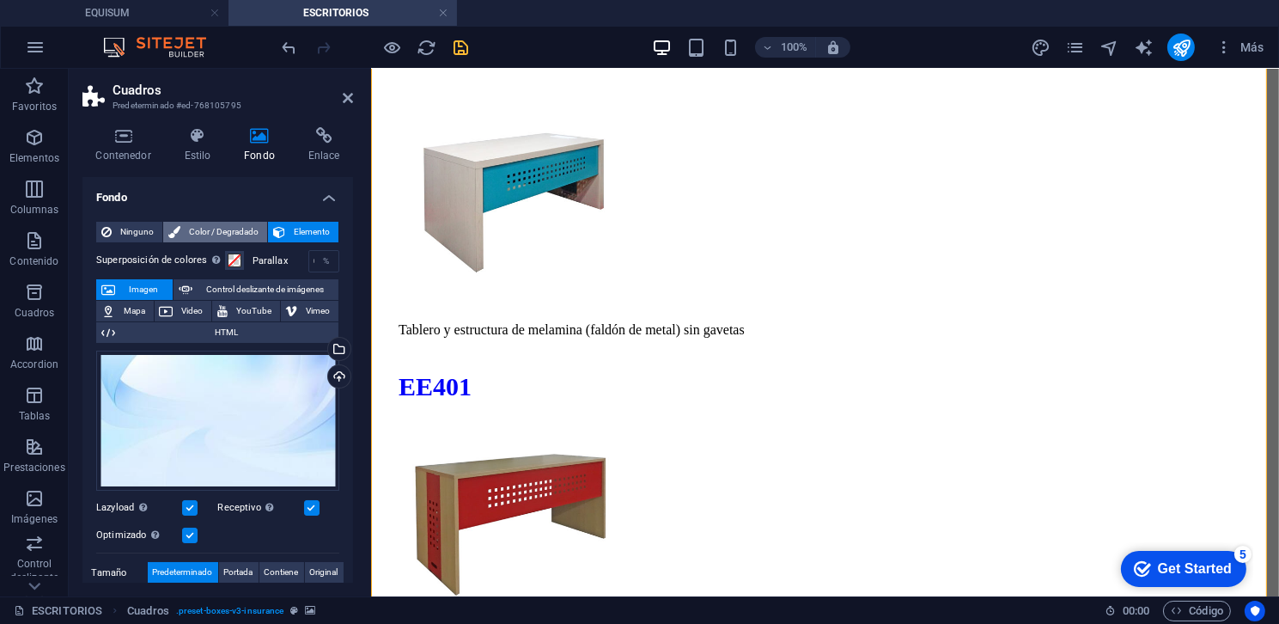
click at [169, 228] on icon at bounding box center [174, 232] width 12 height 21
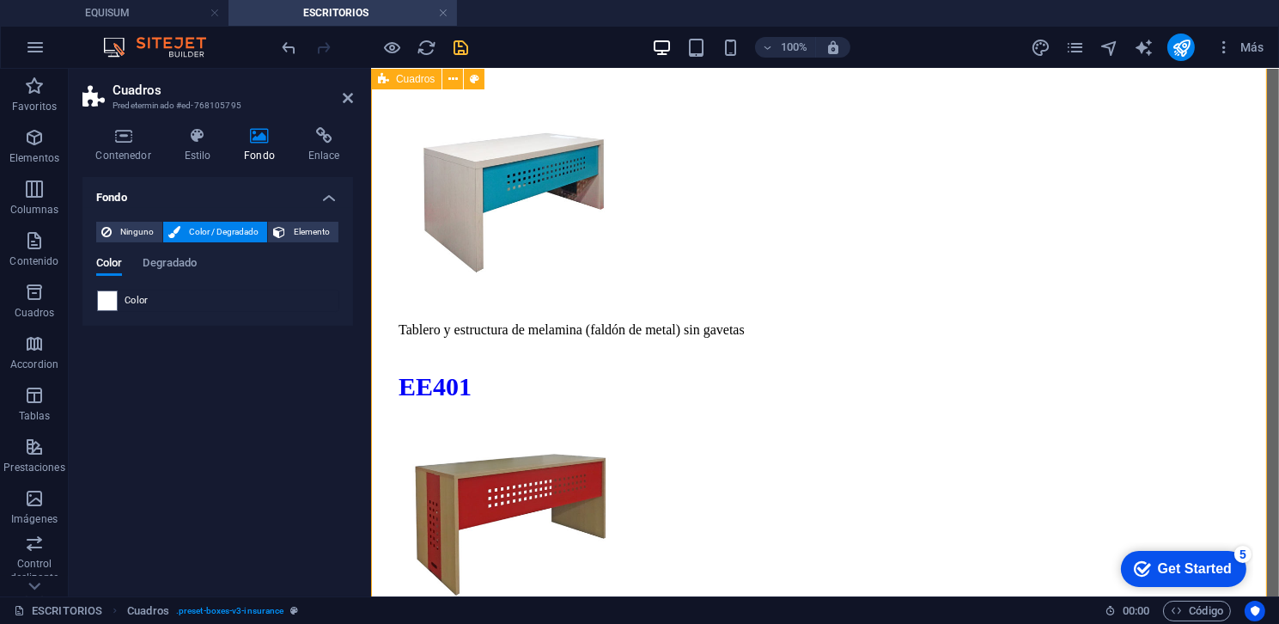
click at [351, 96] on icon at bounding box center [348, 98] width 10 height 14
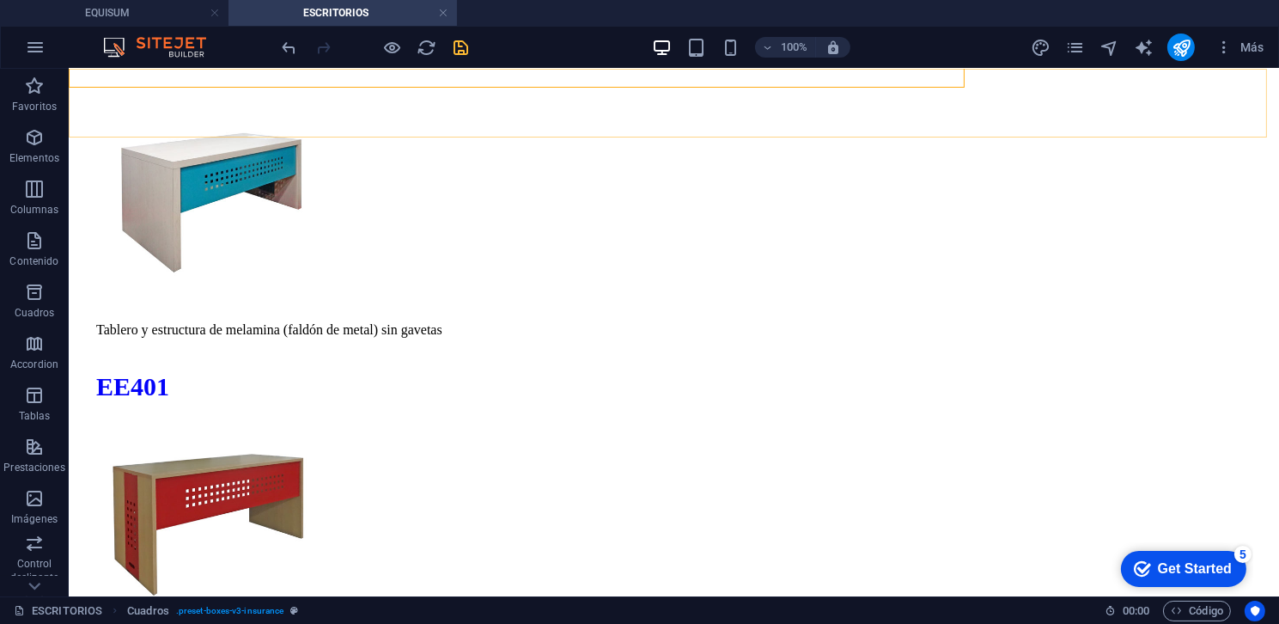
scroll to position [8616, 0]
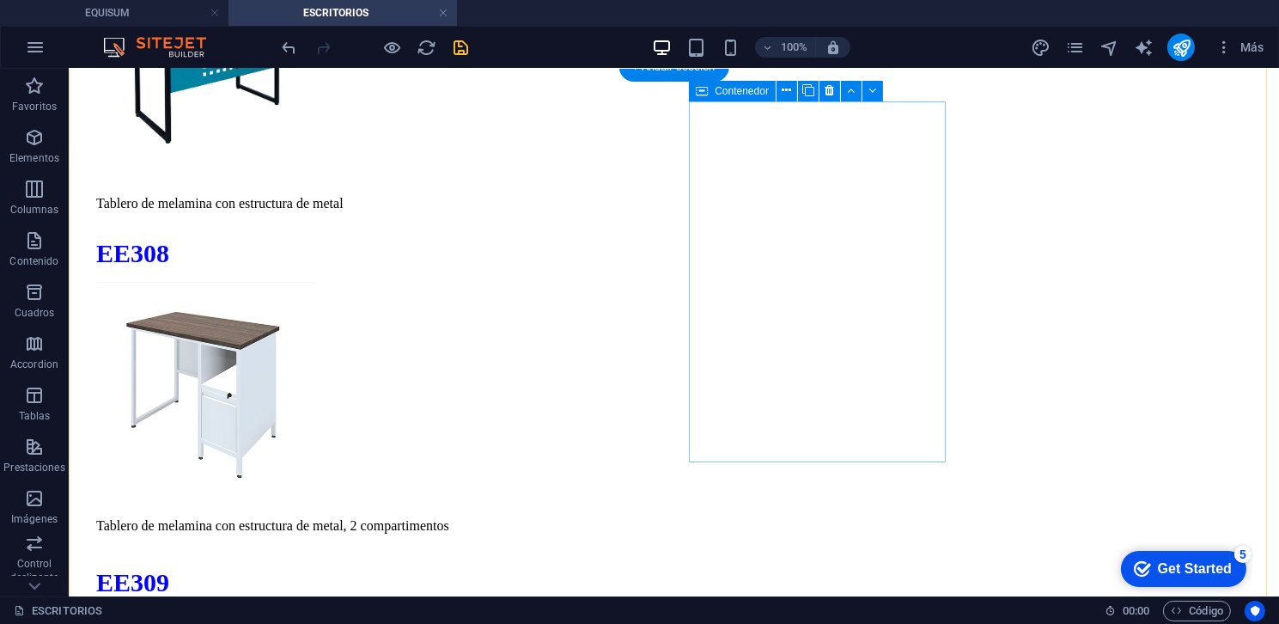
scroll to position [6640, 0]
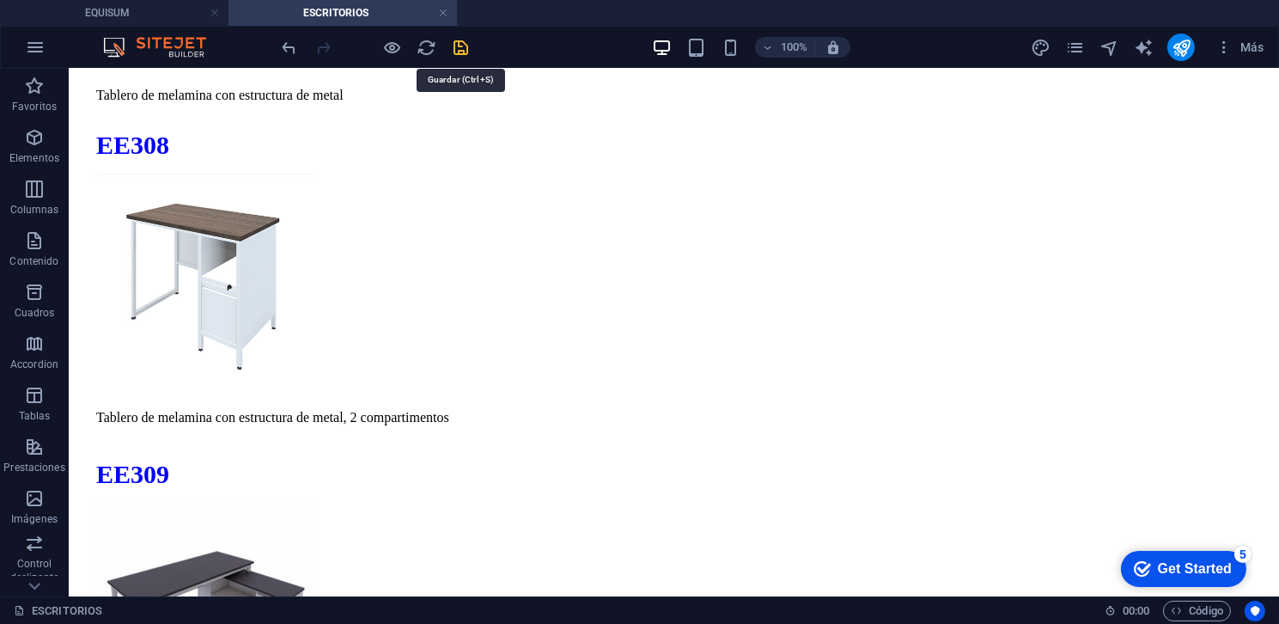
click at [461, 38] on icon "save" at bounding box center [462, 48] width 20 height 20
click at [1178, 51] on icon "publish" at bounding box center [1182, 48] width 20 height 20
